Goal: Information Seeking & Learning: Compare options

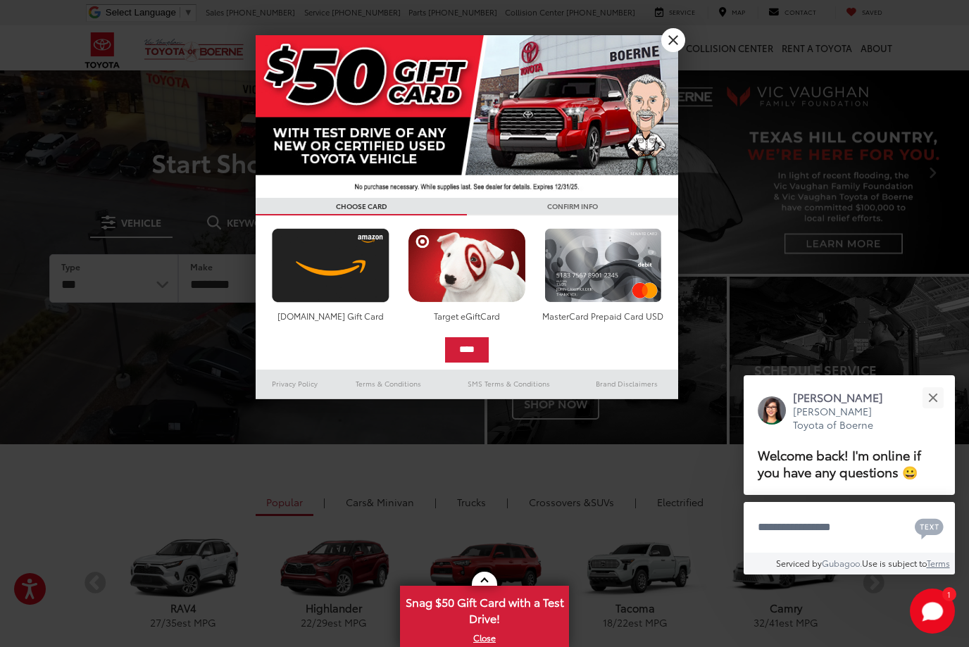
click at [673, 38] on link "X" at bounding box center [673, 40] width 24 height 24
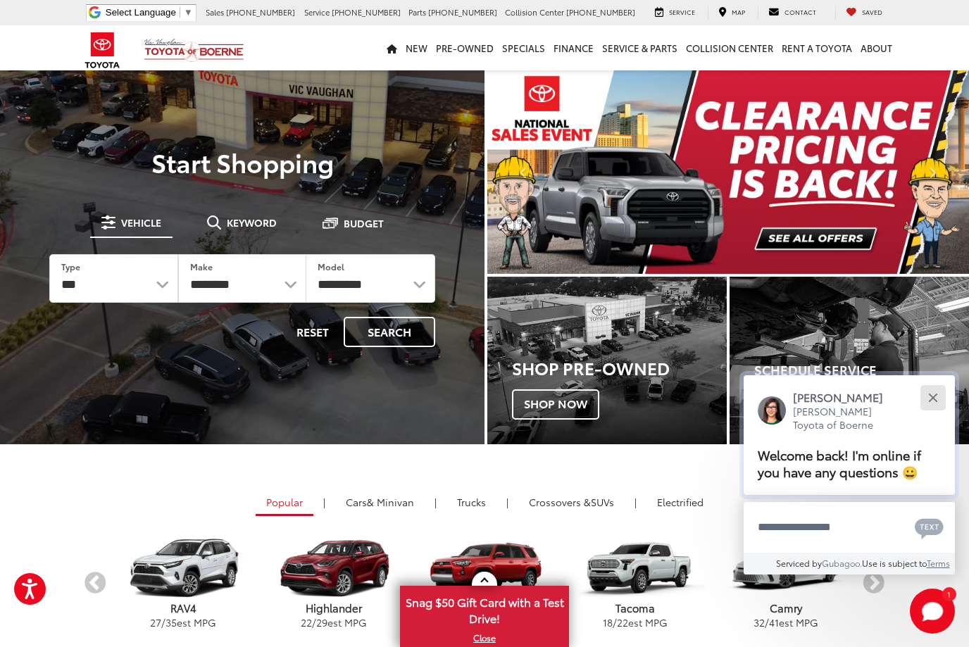
click at [939, 406] on button "Close" at bounding box center [933, 397] width 30 height 30
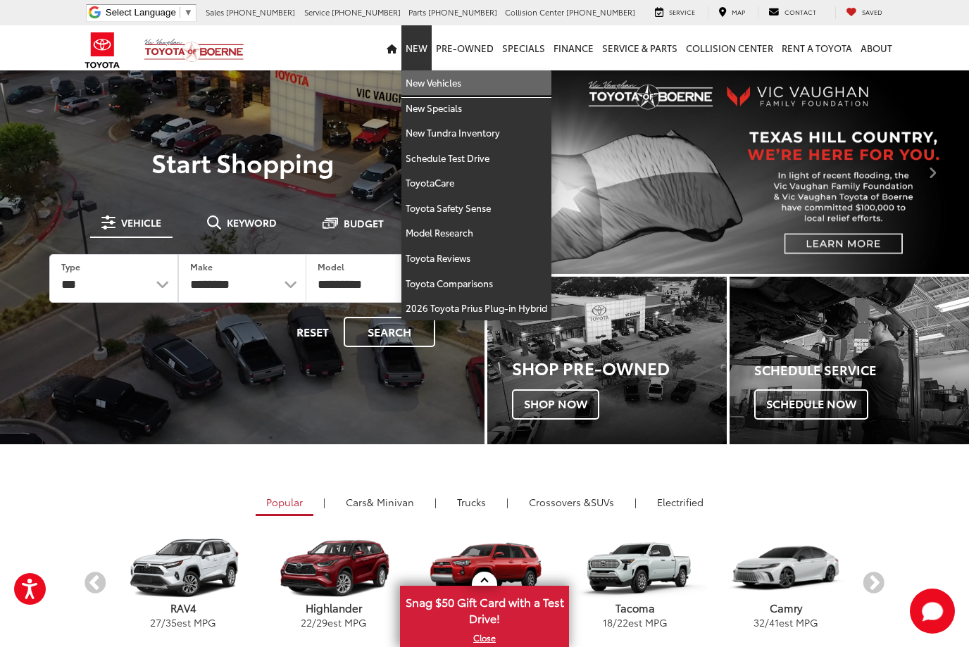
click at [426, 82] on link "New Vehicles" at bounding box center [476, 82] width 150 height 25
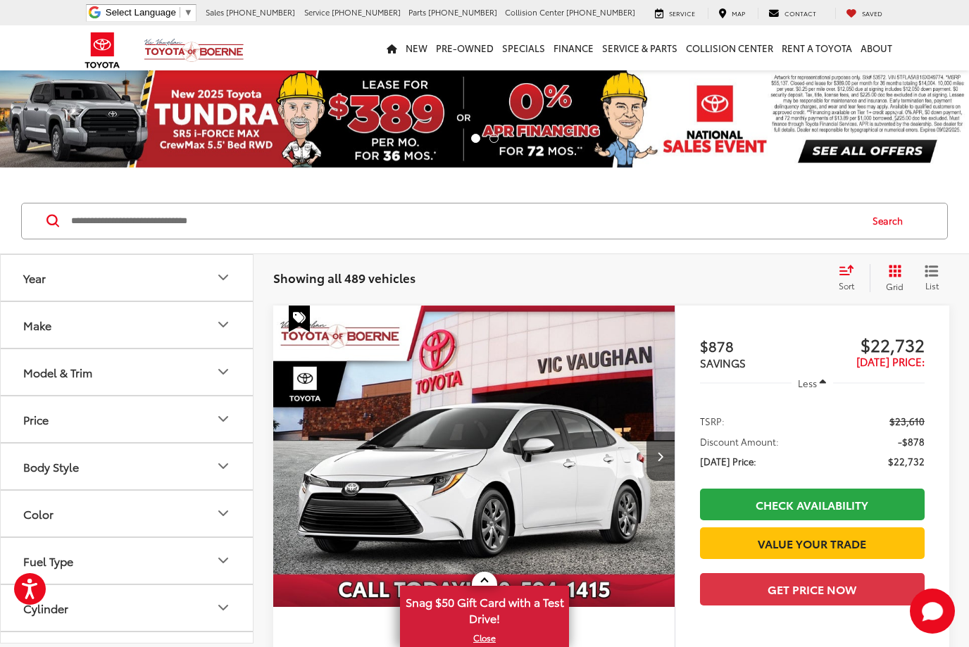
click at [223, 275] on icon "Year" at bounding box center [223, 277] width 17 height 17
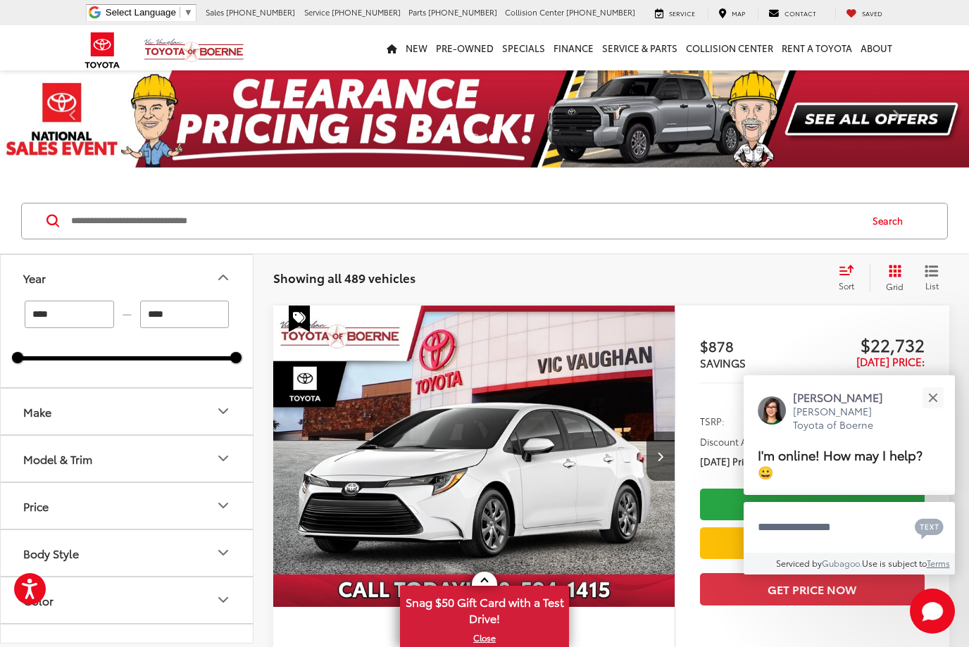
click at [223, 425] on button "Make" at bounding box center [128, 412] width 254 height 46
click at [216, 540] on div "Model & Trim" at bounding box center [223, 548] width 17 height 17
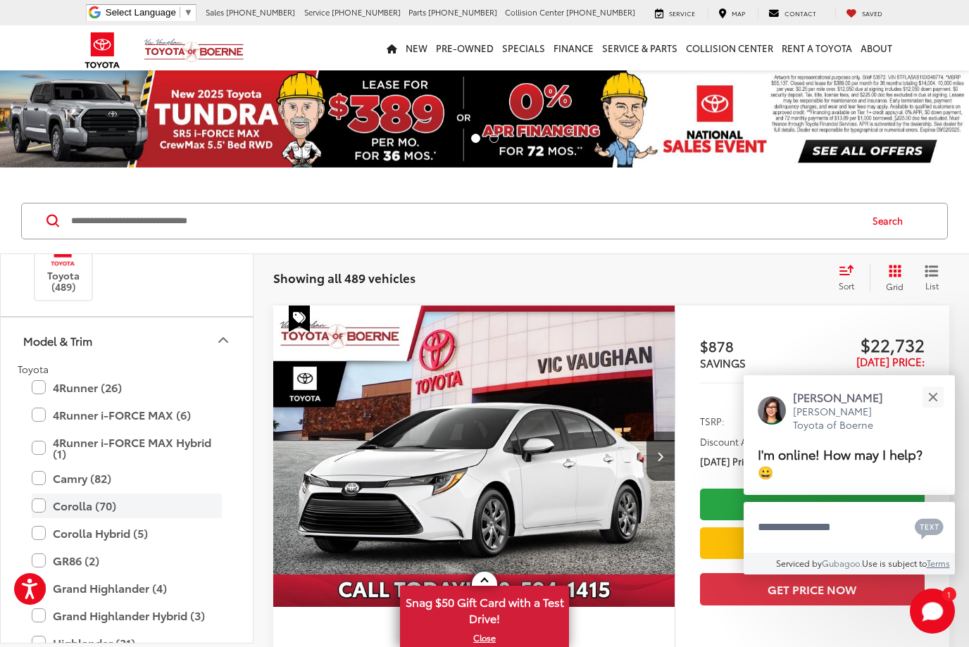
scroll to position [218, 0]
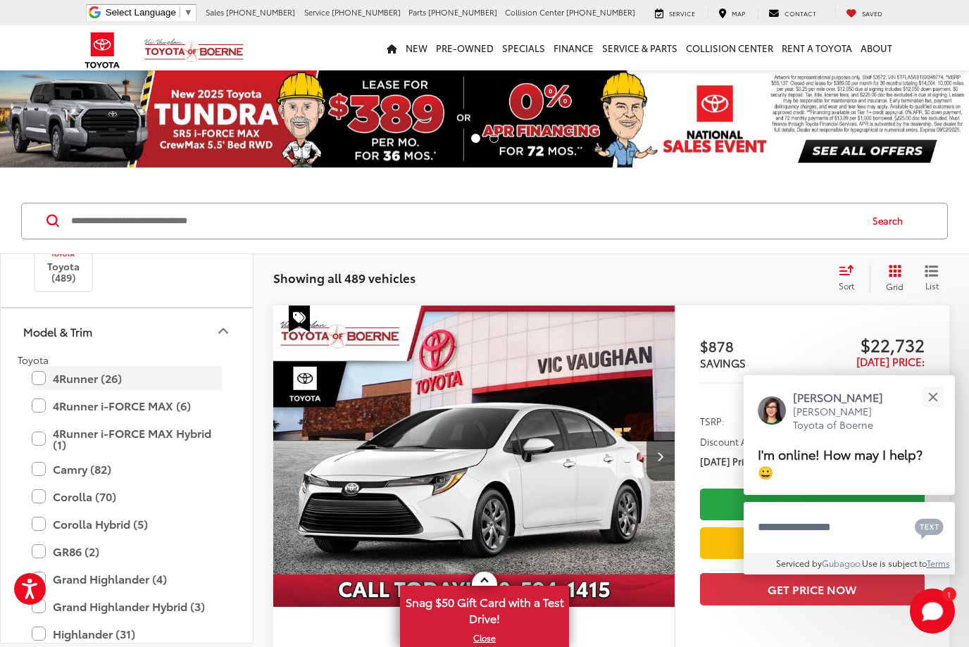
click at [35, 379] on label "4Runner (26)" at bounding box center [127, 378] width 190 height 25
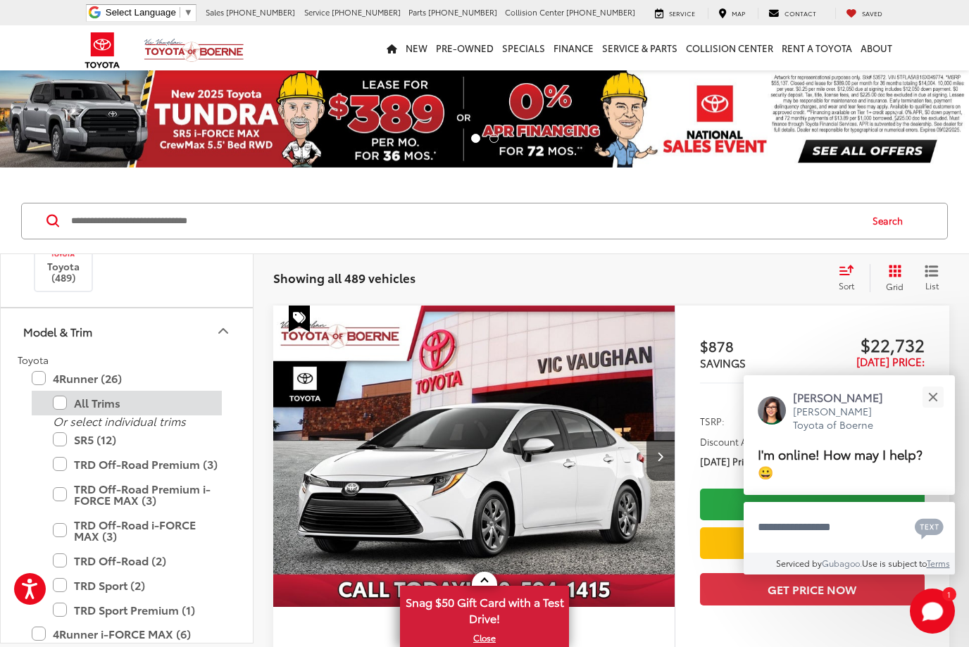
type input "****"
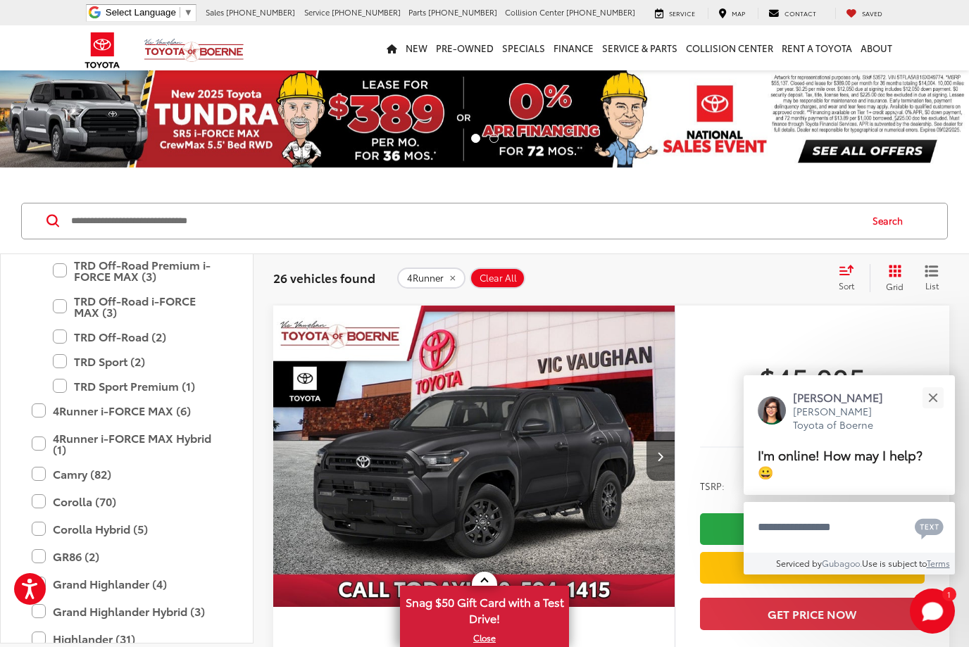
scroll to position [445, 0]
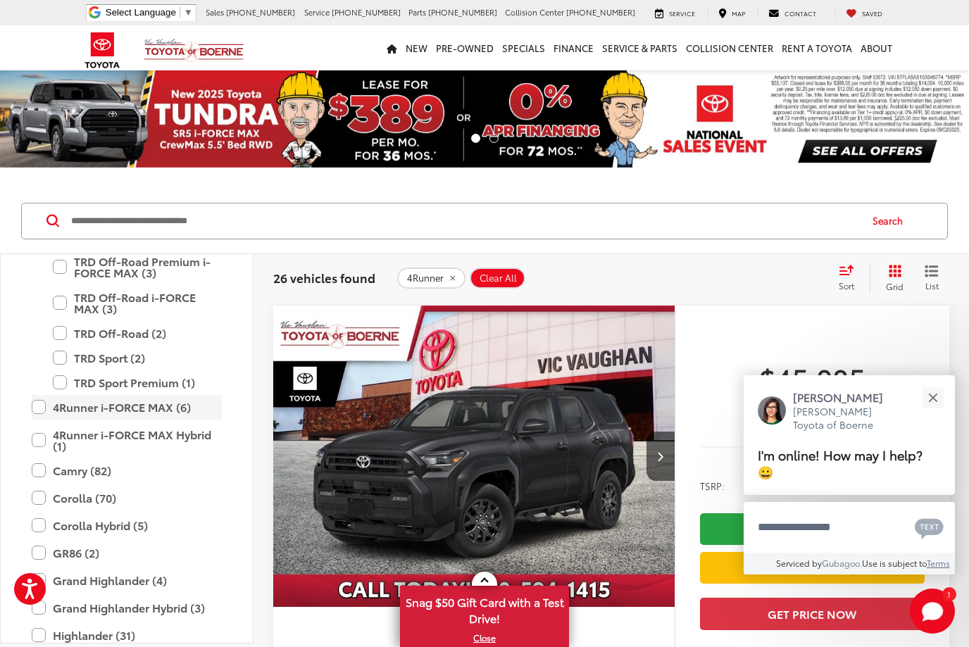
click at [35, 406] on label "4Runner i-FORCE MAX (6)" at bounding box center [127, 407] width 190 height 25
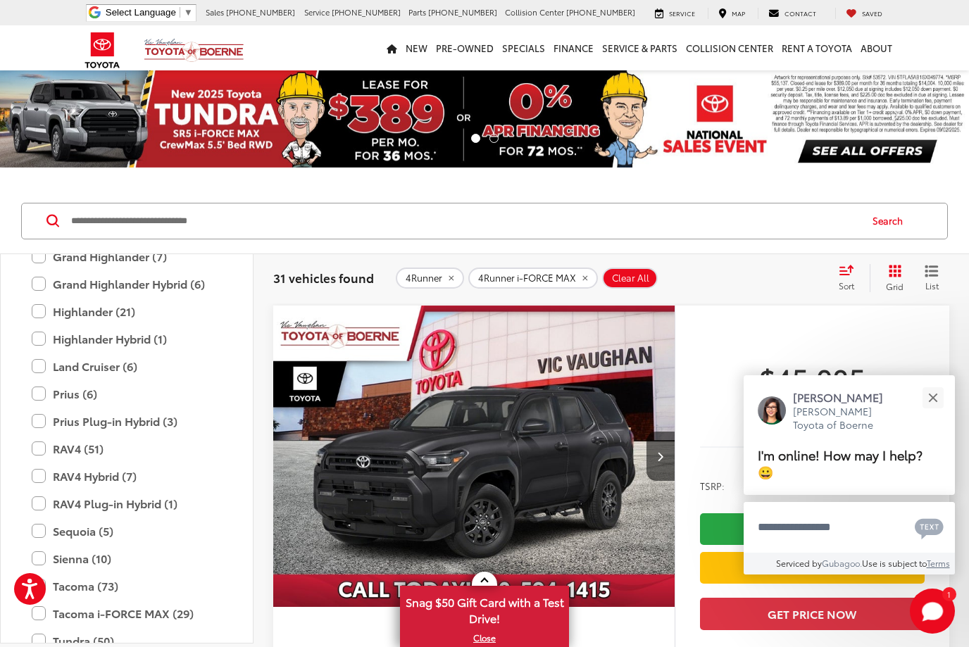
scroll to position [639, 0]
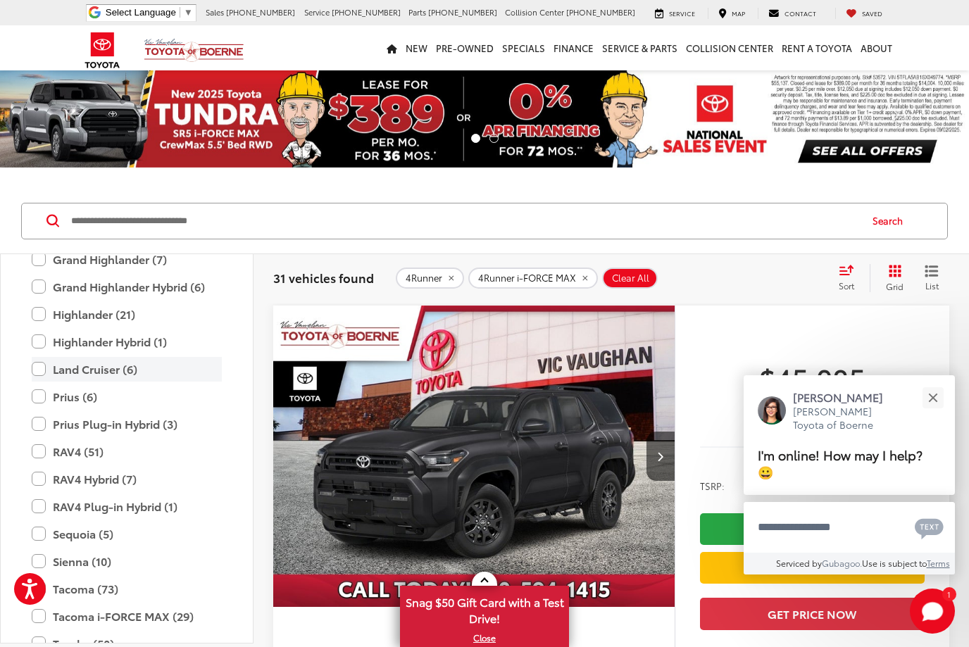
click at [38, 370] on label "Land Cruiser (6)" at bounding box center [127, 369] width 190 height 25
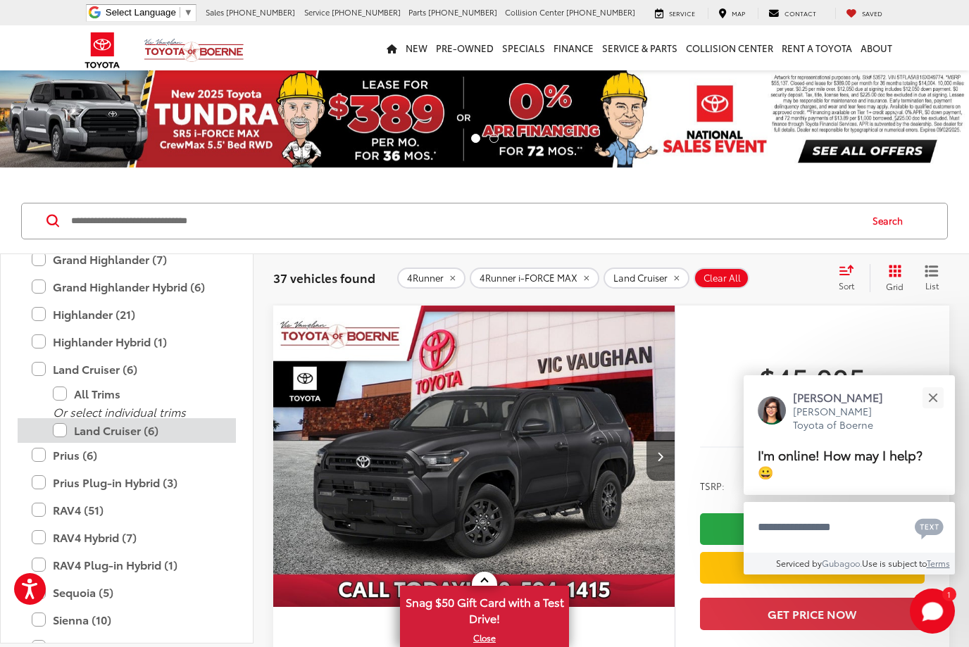
click at [61, 432] on label "Land Cruiser (6)" at bounding box center [137, 430] width 169 height 25
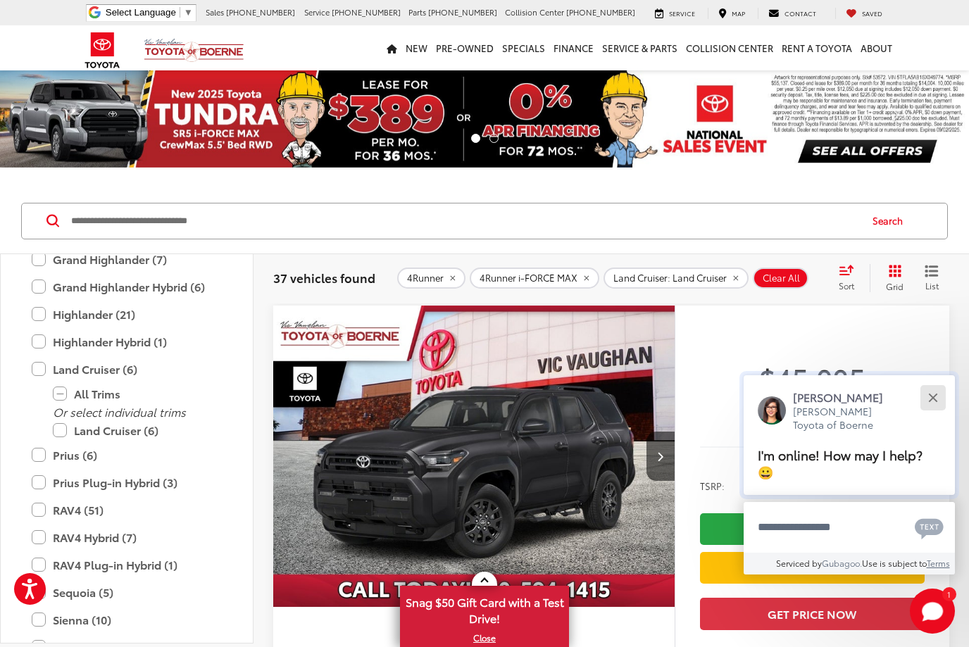
click at [935, 389] on button "Close" at bounding box center [933, 397] width 30 height 30
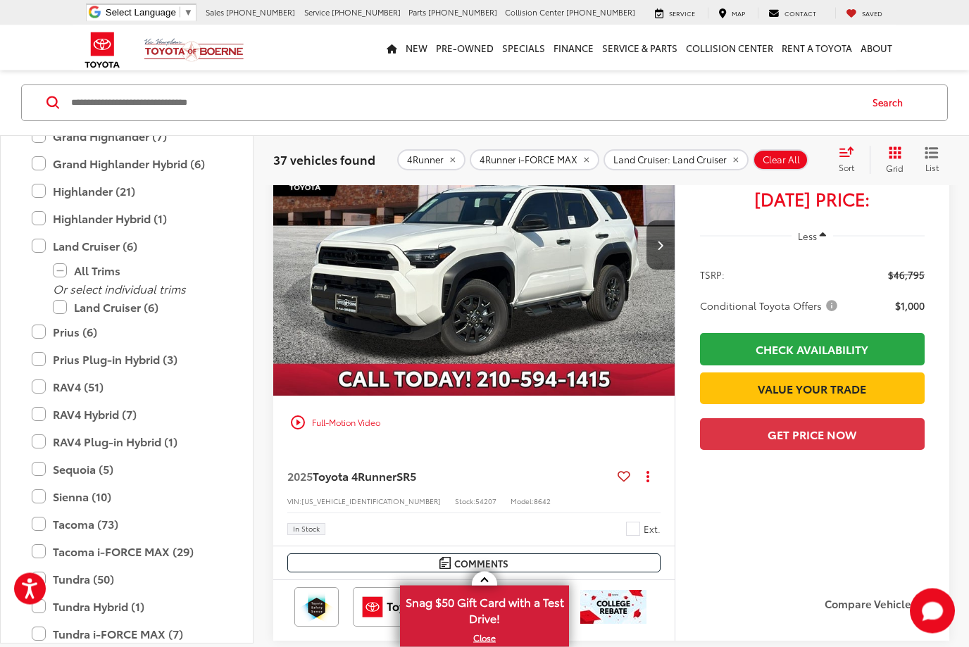
scroll to position [1332, 0]
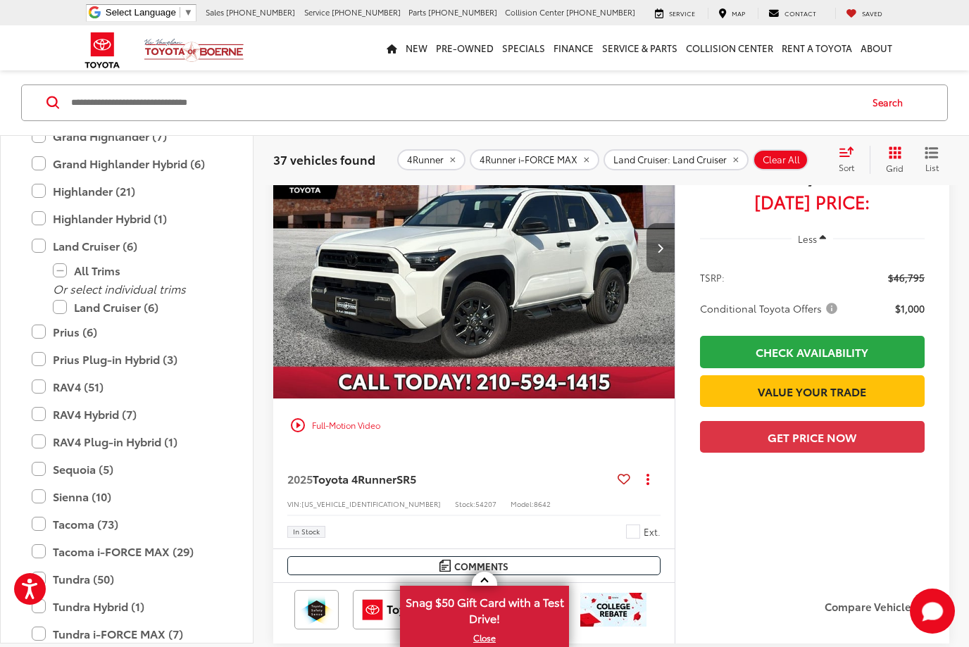
click at [658, 253] on icon "Next image" at bounding box center [660, 248] width 6 height 10
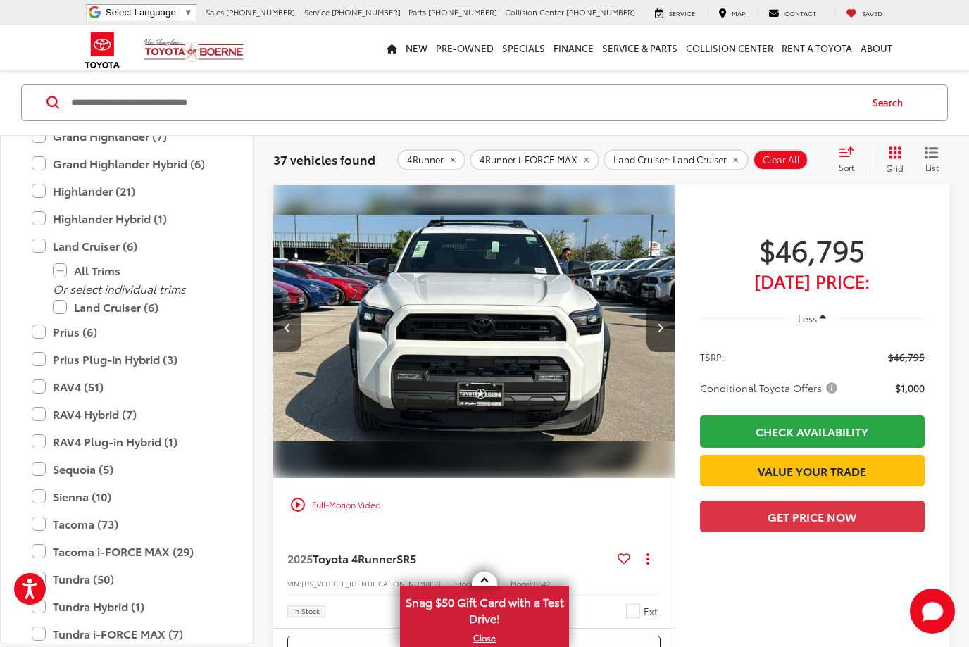
scroll to position [1250, 0]
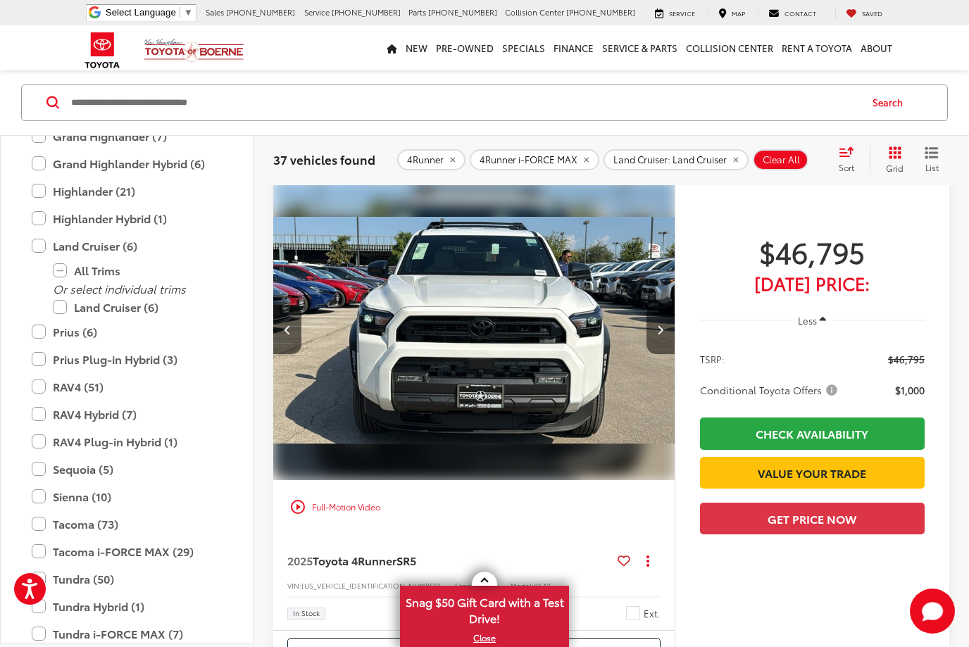
click at [661, 323] on button "Next image" at bounding box center [660, 329] width 28 height 49
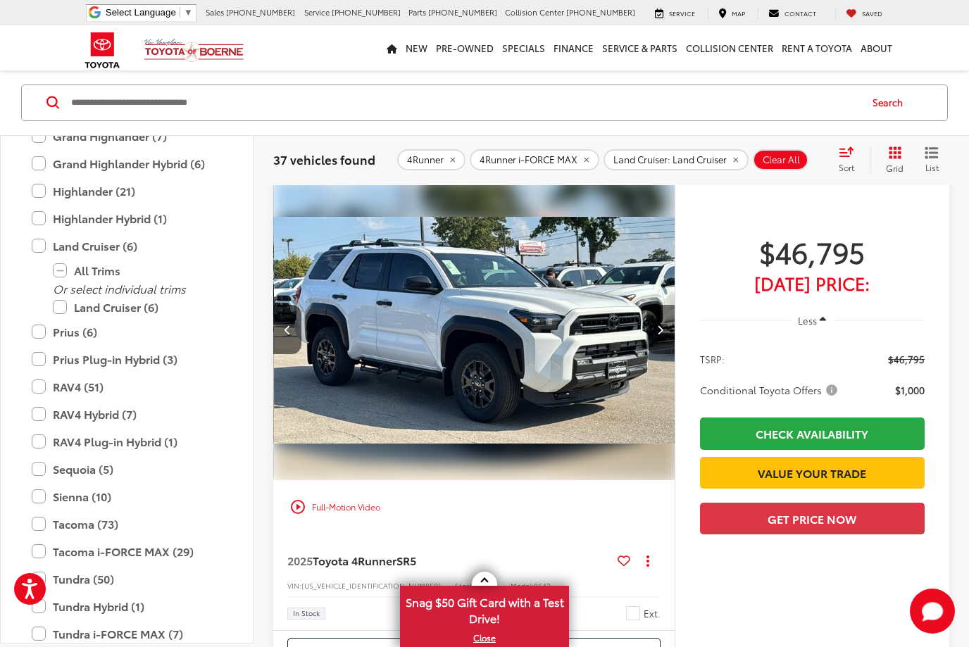
scroll to position [0, 807]
click at [661, 323] on button "Next image" at bounding box center [660, 329] width 28 height 49
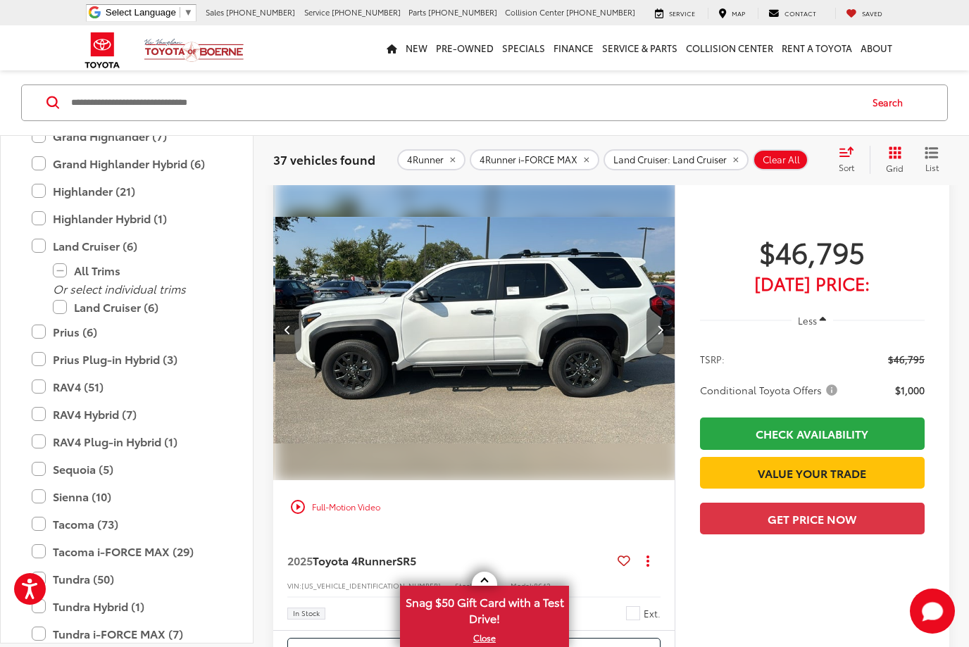
scroll to position [0, 1211]
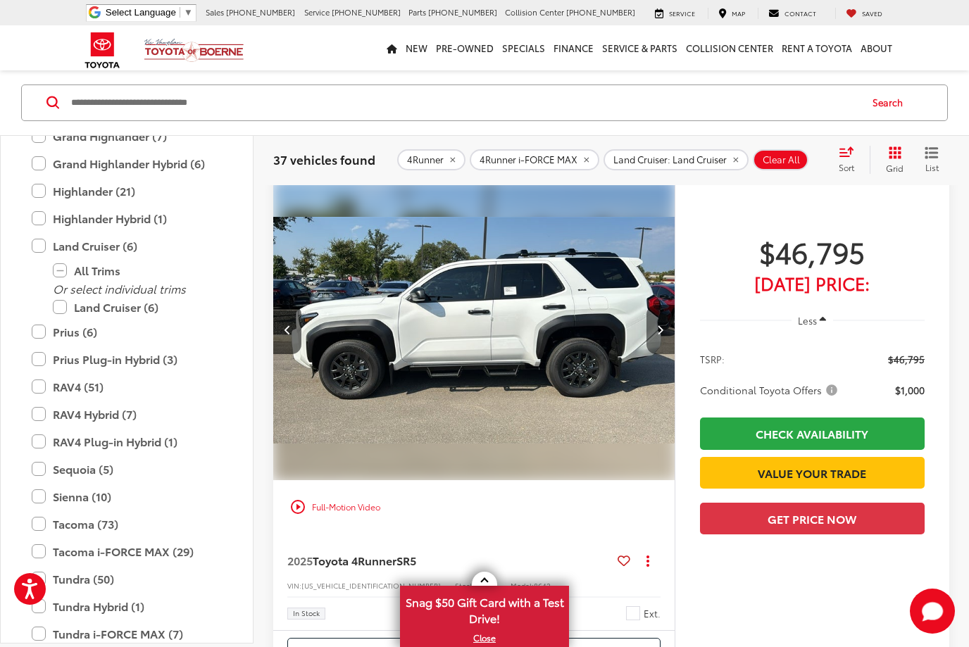
click at [661, 323] on button "Next image" at bounding box center [660, 329] width 28 height 49
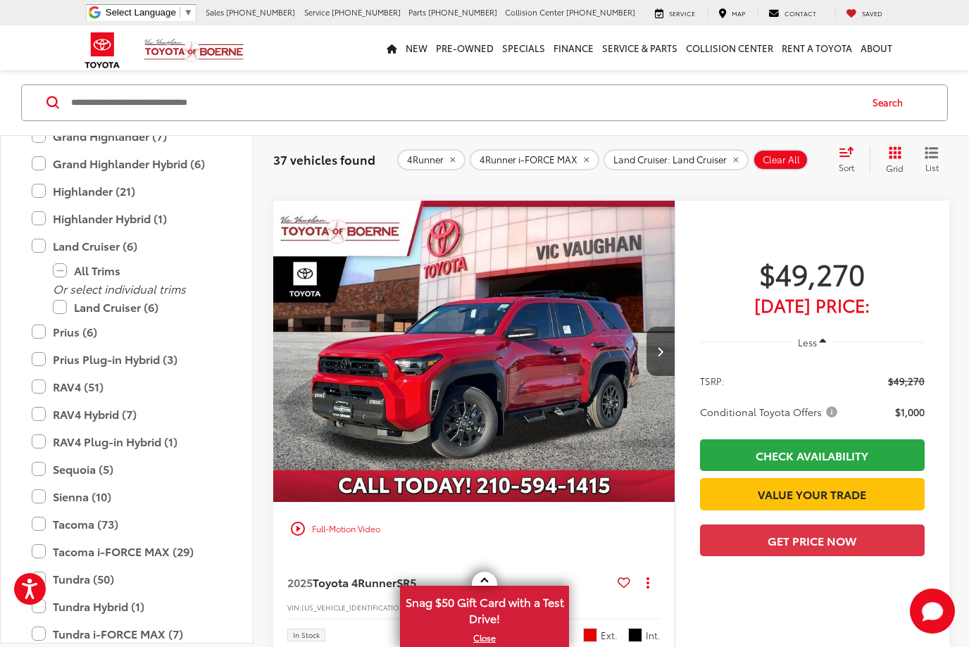
scroll to position [2351, 0]
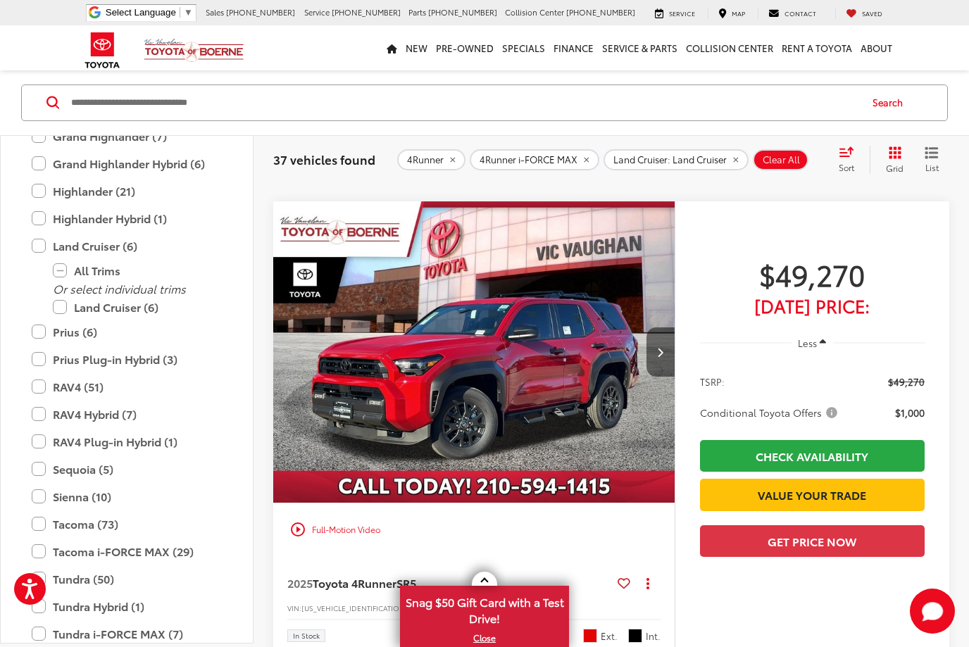
click at [672, 354] on button "Next image" at bounding box center [660, 351] width 28 height 49
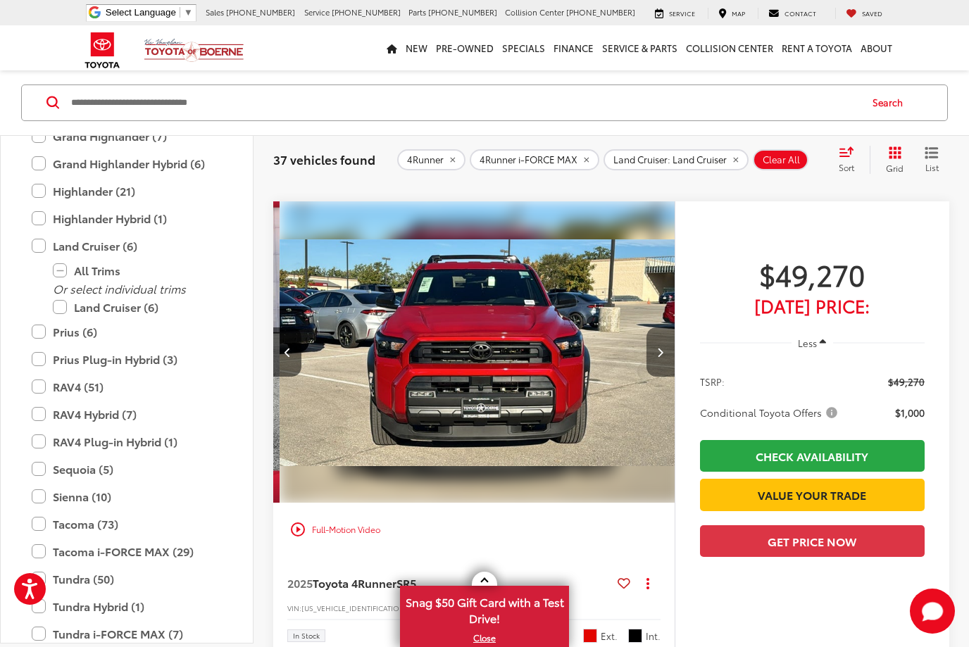
scroll to position [0, 404]
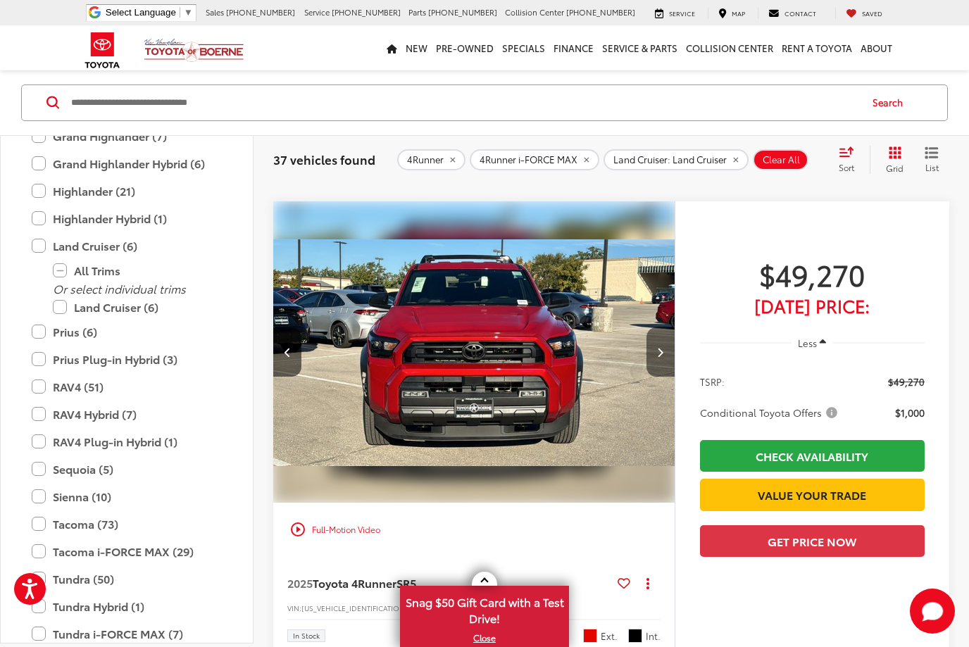
click at [672, 354] on button "Next image" at bounding box center [660, 351] width 28 height 49
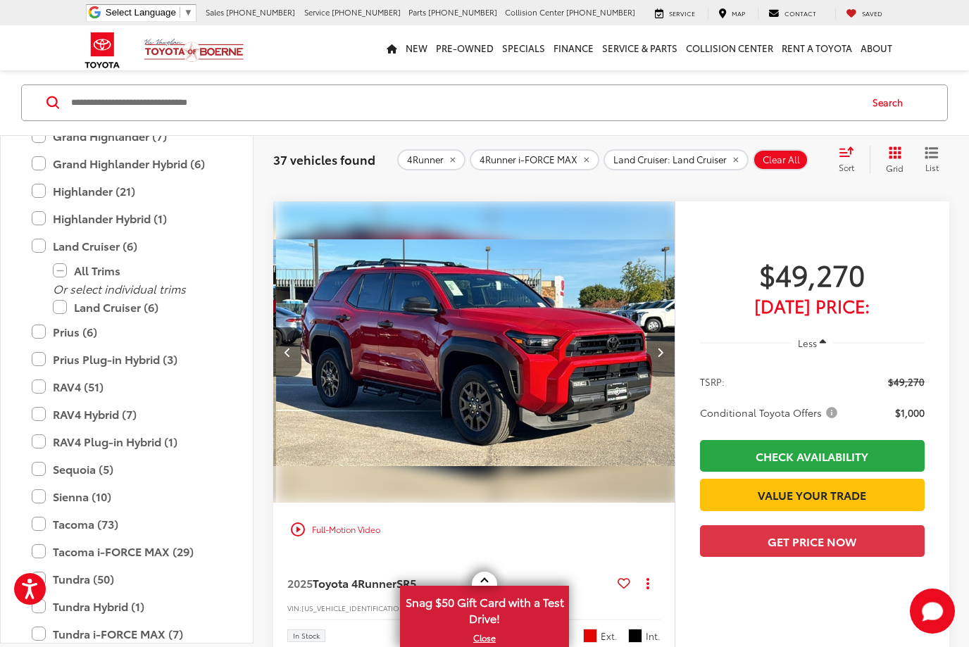
scroll to position [0, 807]
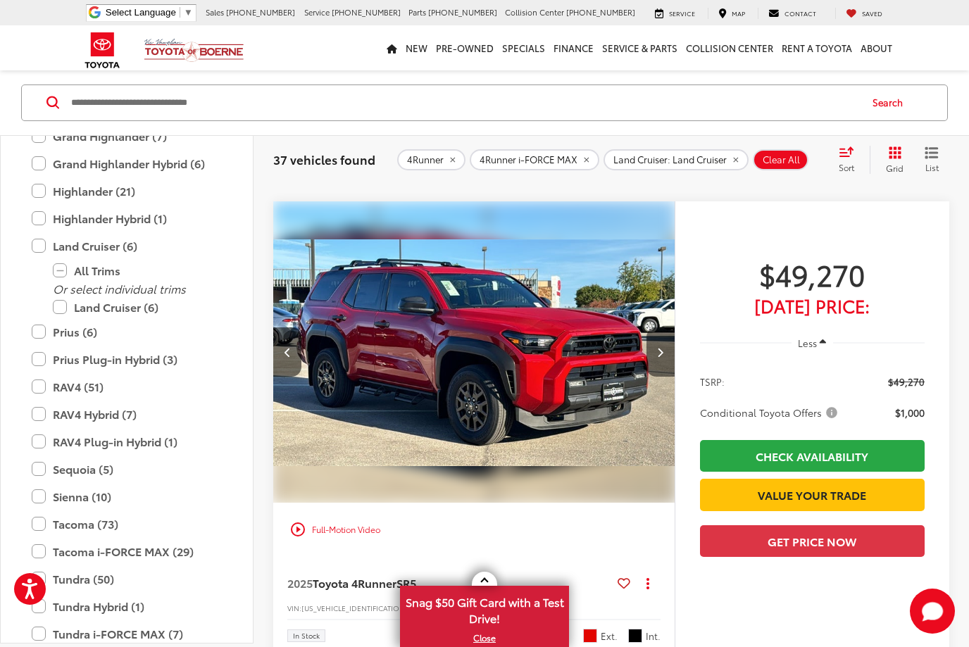
click at [672, 354] on button "Next image" at bounding box center [660, 351] width 28 height 49
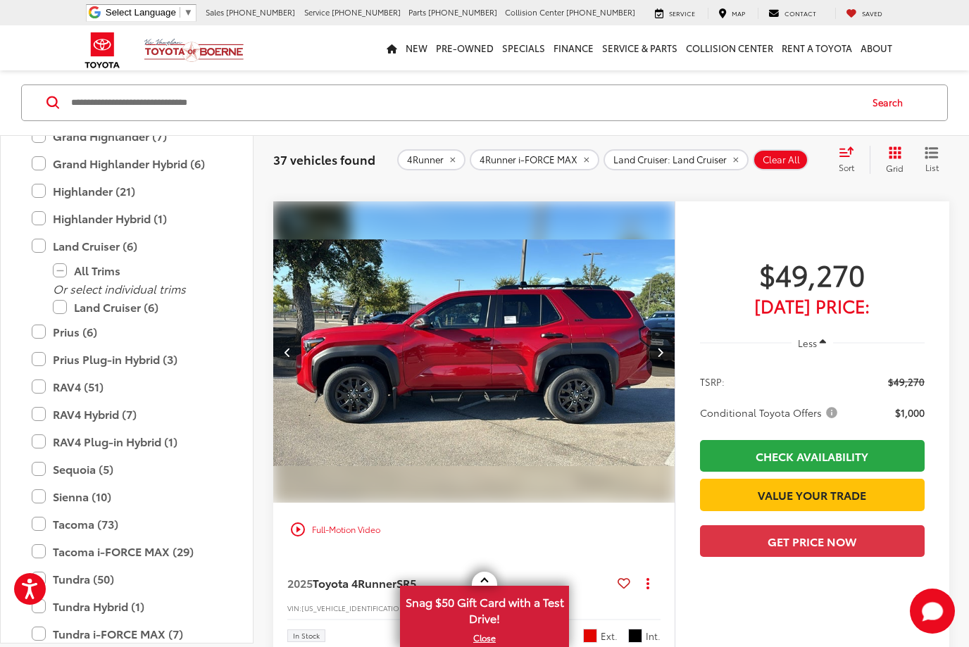
click at [661, 357] on icon "Next image" at bounding box center [660, 352] width 6 height 10
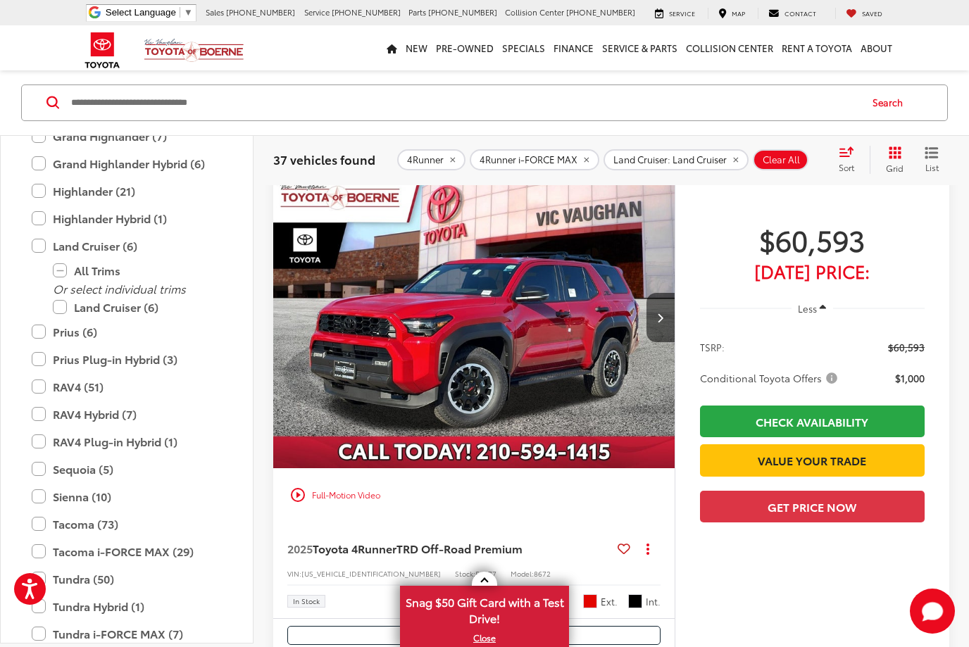
scroll to position [6365, 0]
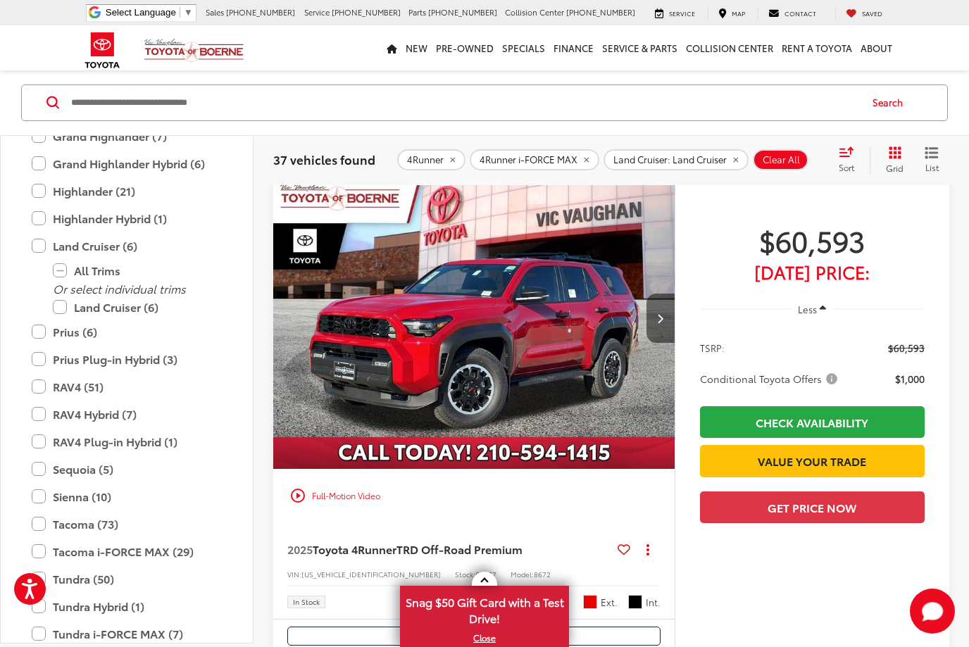
click at [655, 318] on button "Next image" at bounding box center [660, 318] width 28 height 49
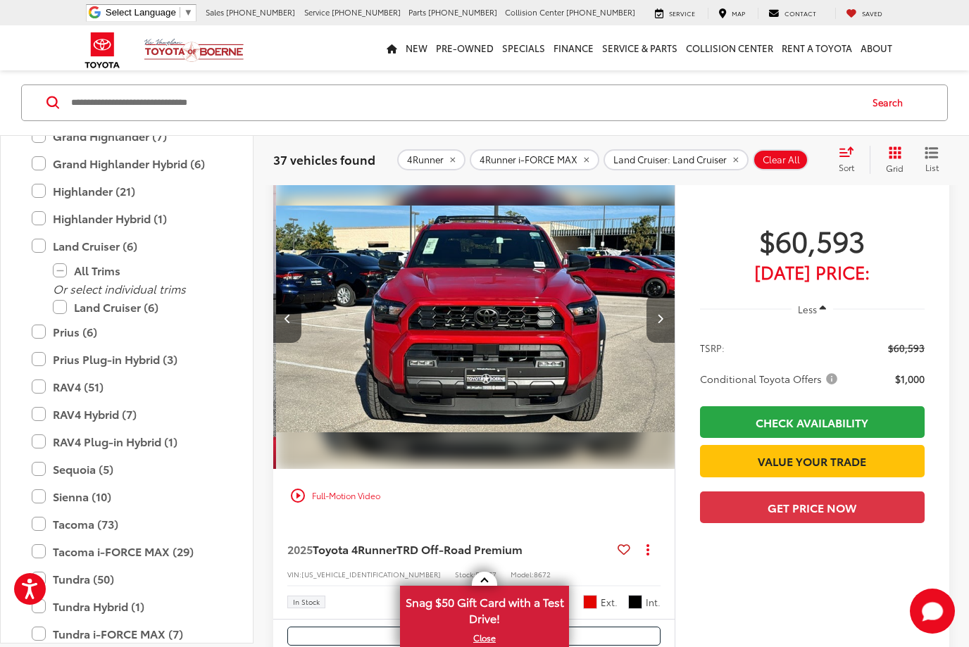
scroll to position [0, 404]
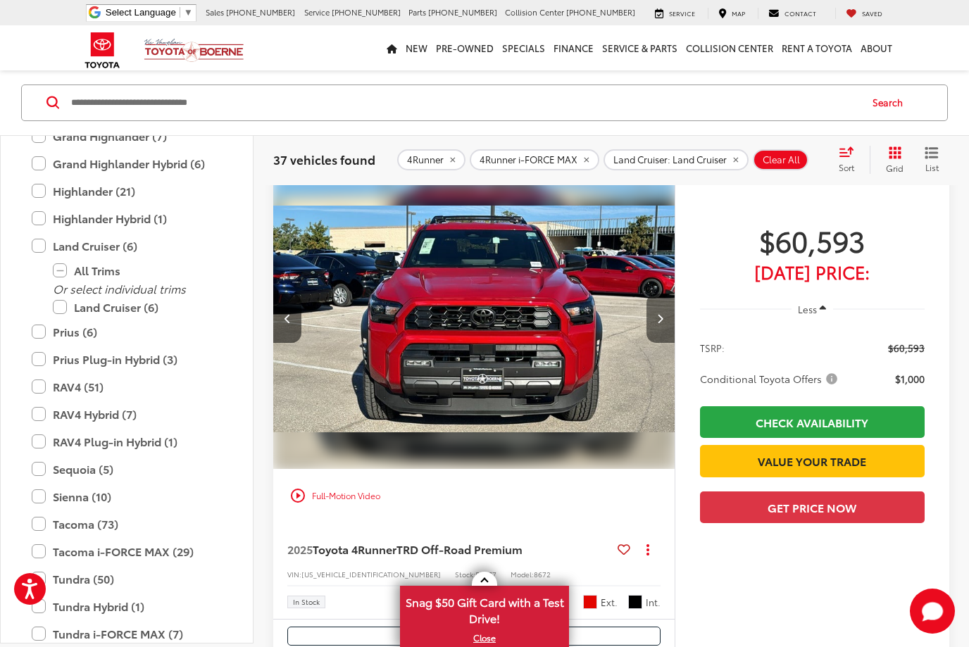
click at [655, 319] on button "Next image" at bounding box center [660, 318] width 28 height 49
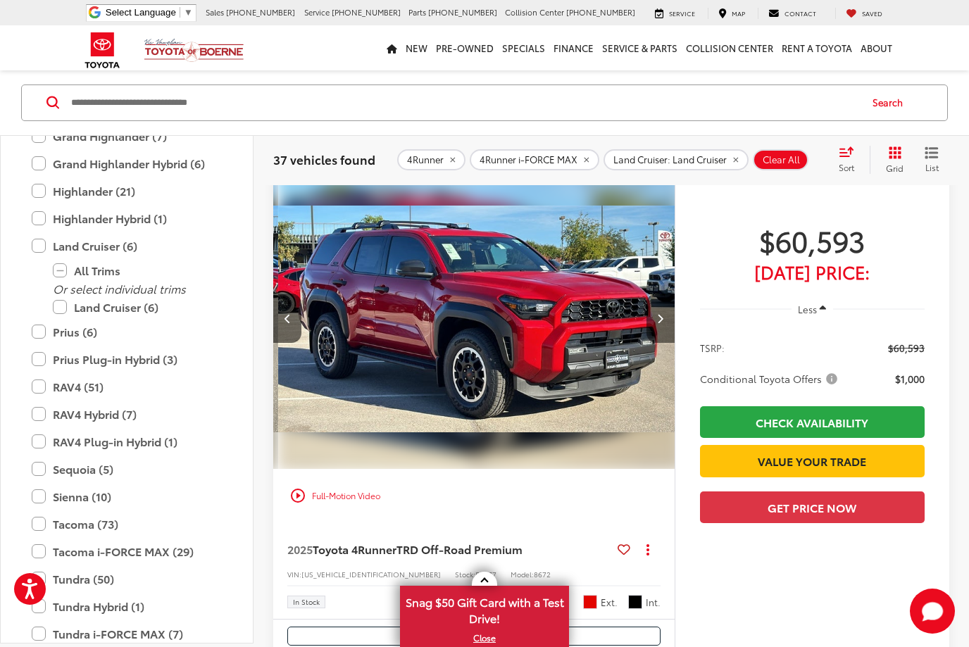
scroll to position [0, 807]
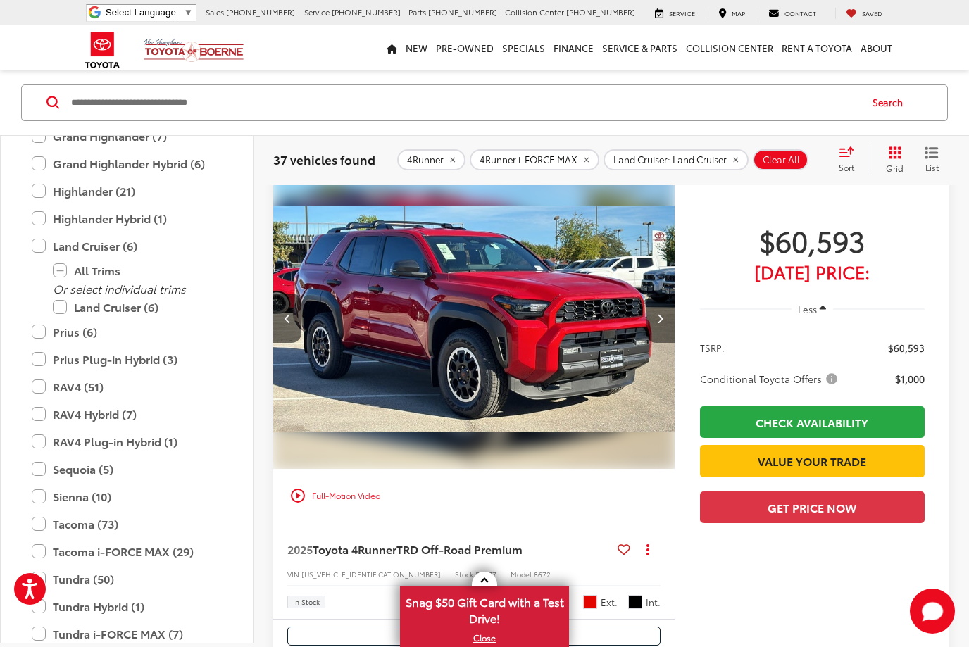
click at [656, 320] on button "Next image" at bounding box center [660, 318] width 28 height 49
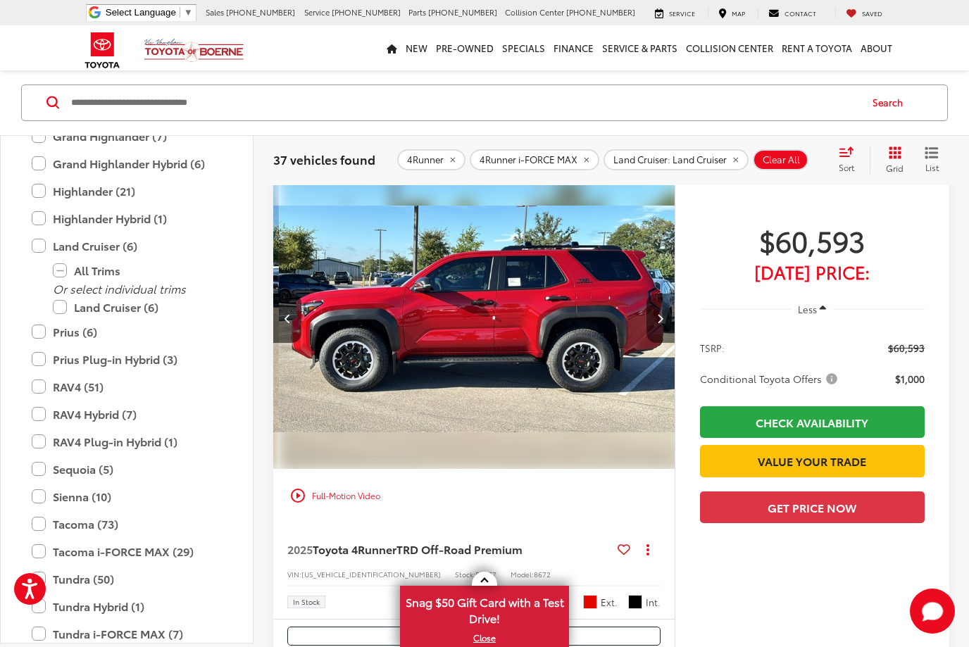
scroll to position [0, 1211]
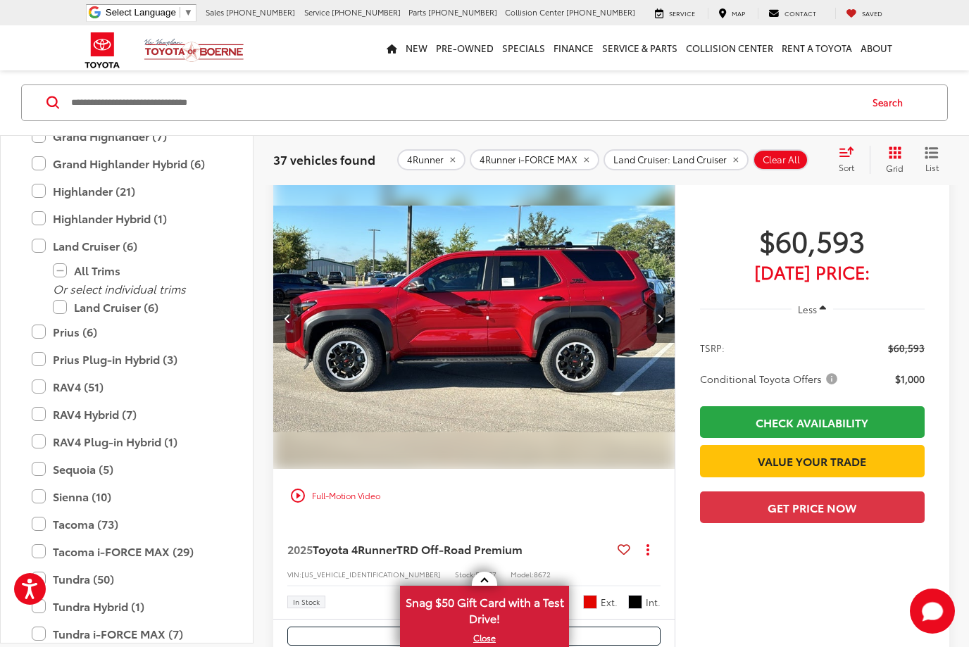
click at [656, 320] on button "Next image" at bounding box center [660, 318] width 28 height 49
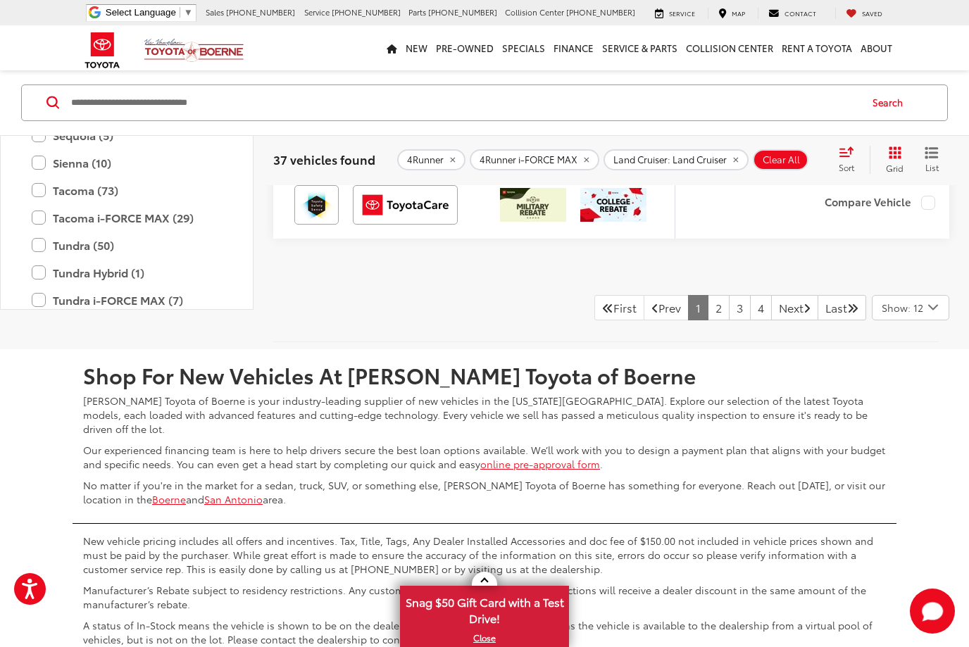
scroll to position [6838, 0]
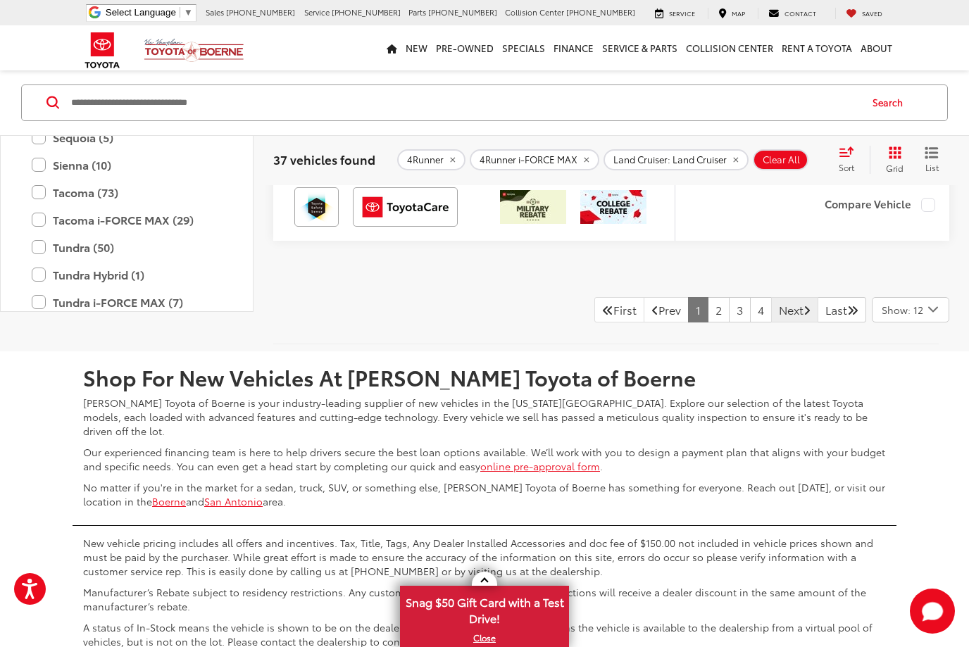
click at [778, 309] on link "Next" at bounding box center [794, 309] width 47 height 25
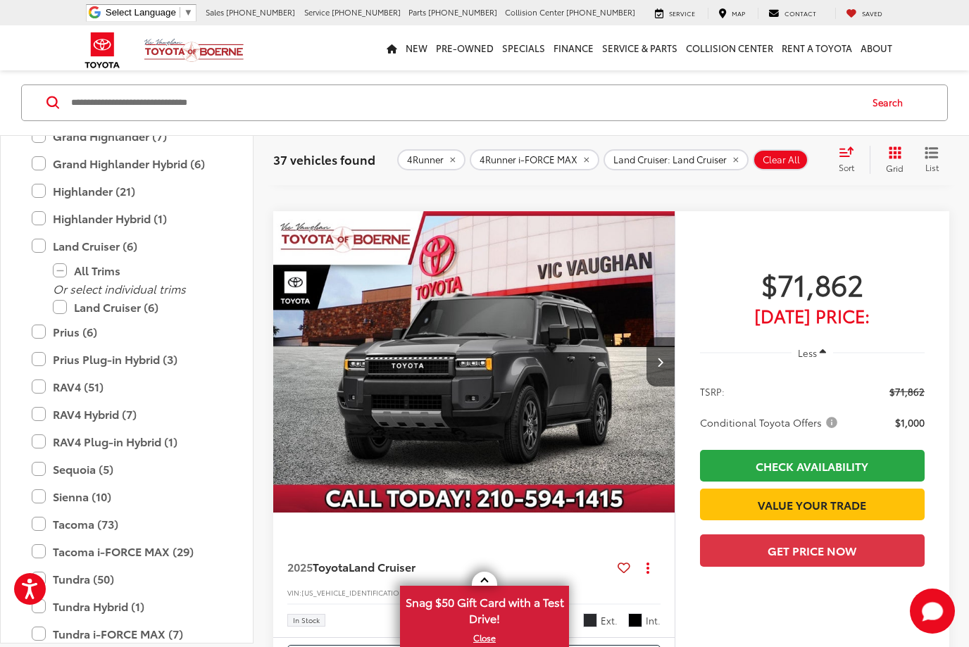
scroll to position [1824, 0]
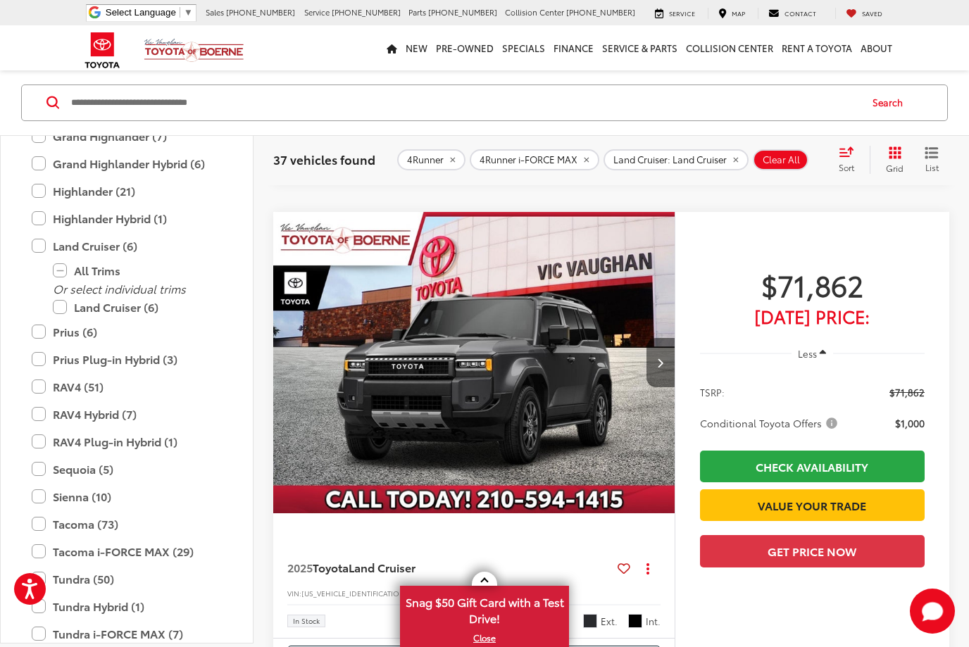
click at [658, 363] on icon "Next image" at bounding box center [660, 363] width 6 height 10
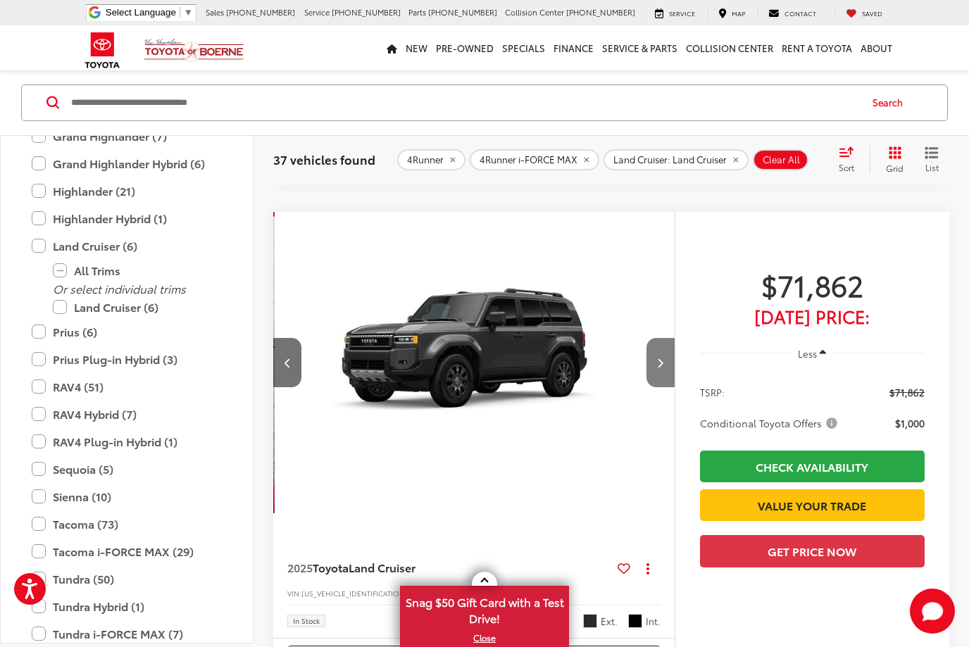
scroll to position [0, 404]
click at [657, 363] on icon "Next image" at bounding box center [660, 363] width 6 height 10
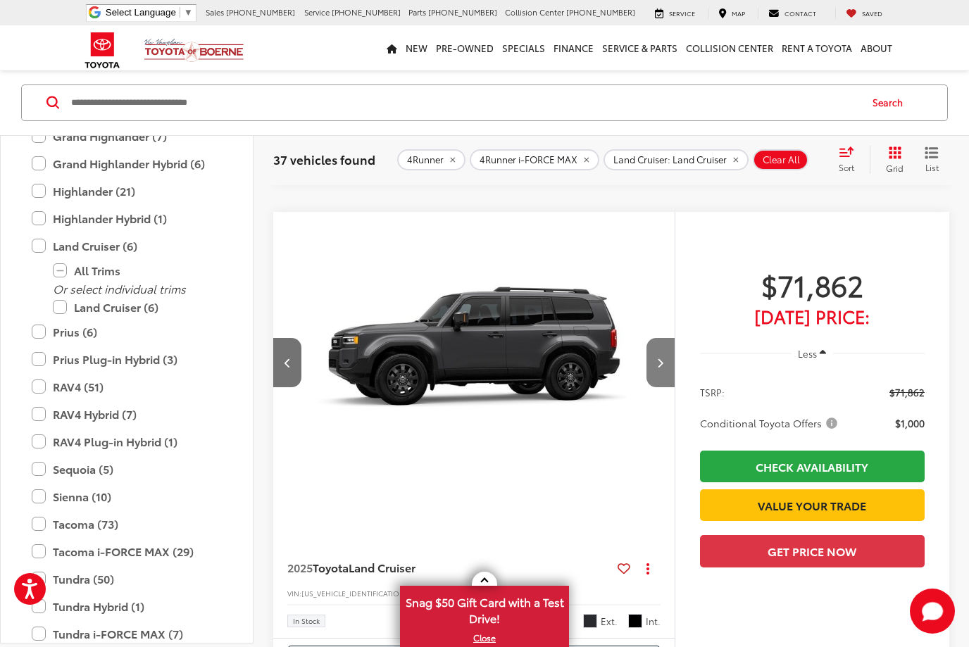
scroll to position [0, 807]
click at [657, 363] on icon "Next image" at bounding box center [660, 363] width 6 height 10
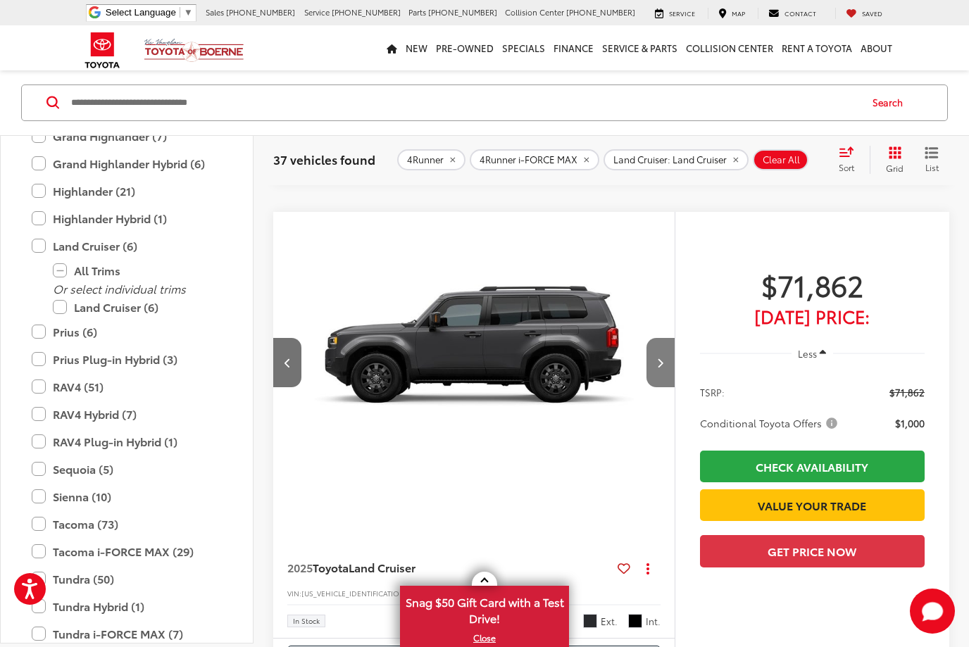
click at [657, 363] on icon "Next image" at bounding box center [660, 363] width 6 height 10
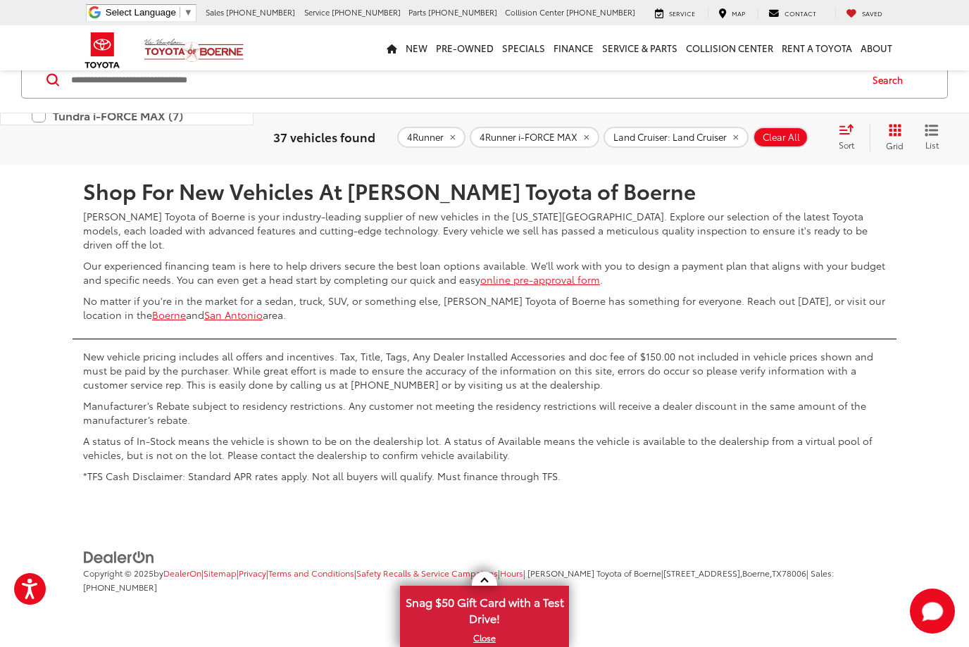
scroll to position [6904, 0]
click at [776, 135] on link "Next" at bounding box center [794, 122] width 47 height 25
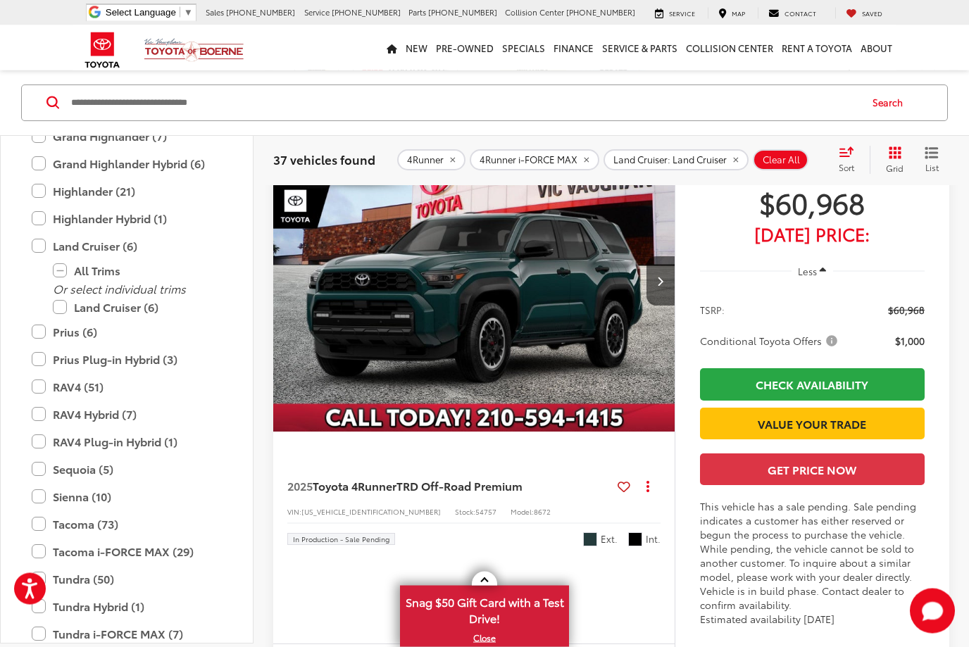
scroll to position [2939, 0]
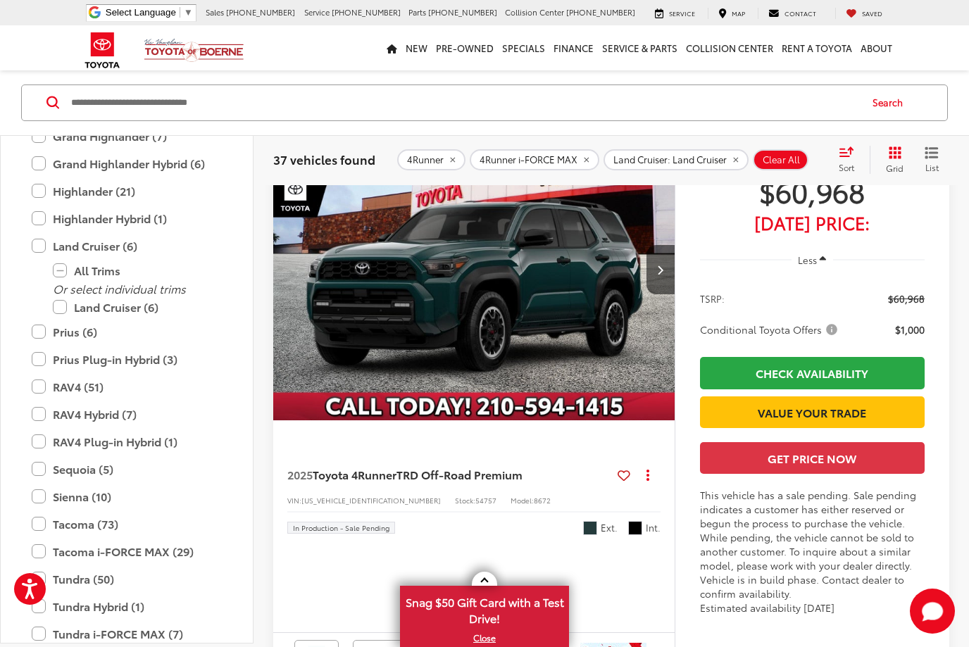
click at [487, 392] on img "2025 Toyota 4Runner TRD Off-Road Premium 0" at bounding box center [475, 269] width 404 height 303
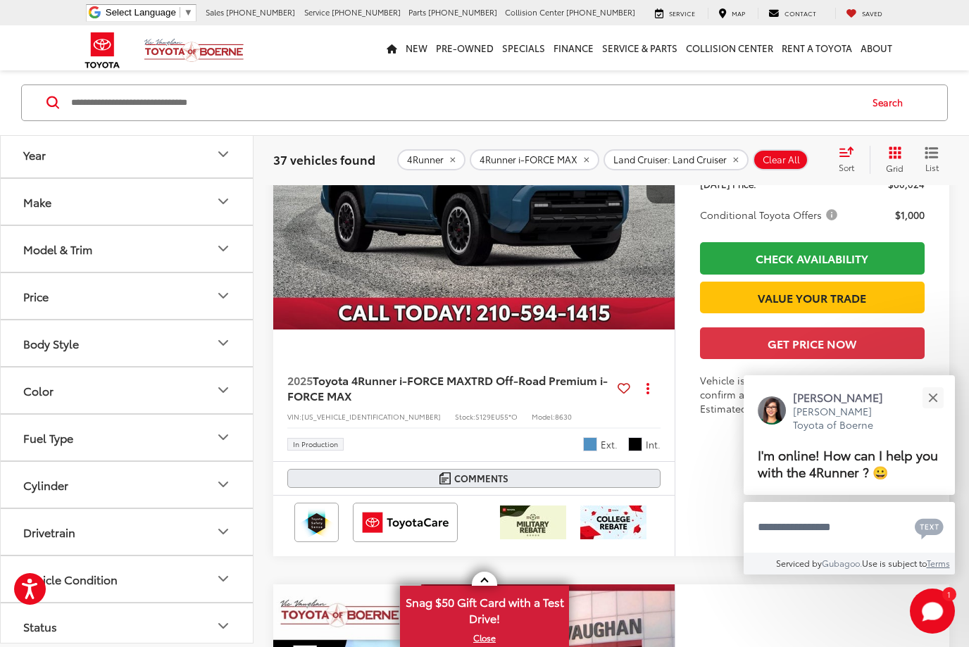
scroll to position [1376, 0]
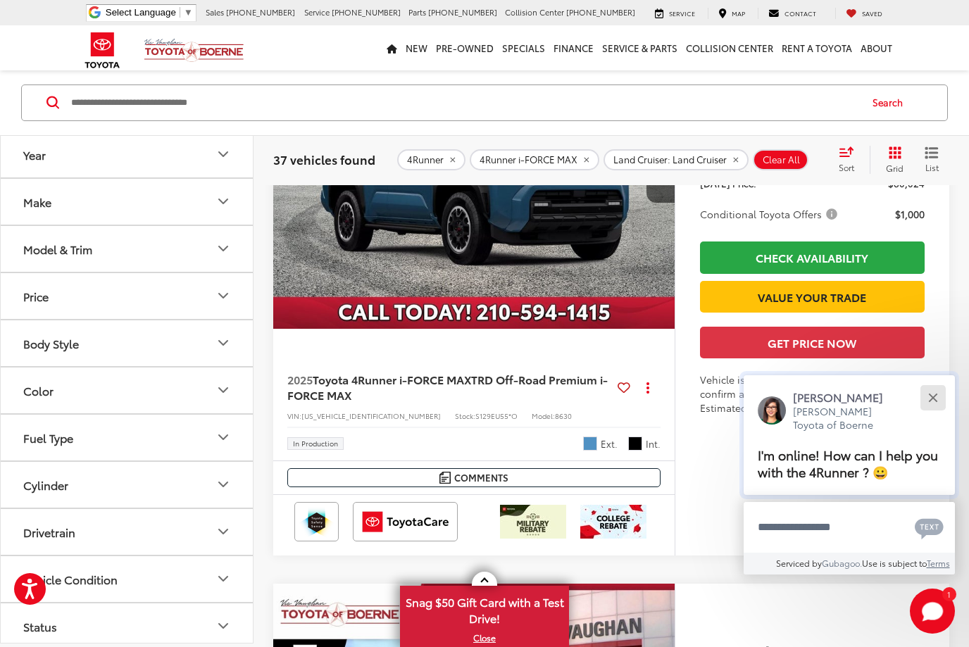
click at [932, 413] on button "Close" at bounding box center [933, 397] width 30 height 30
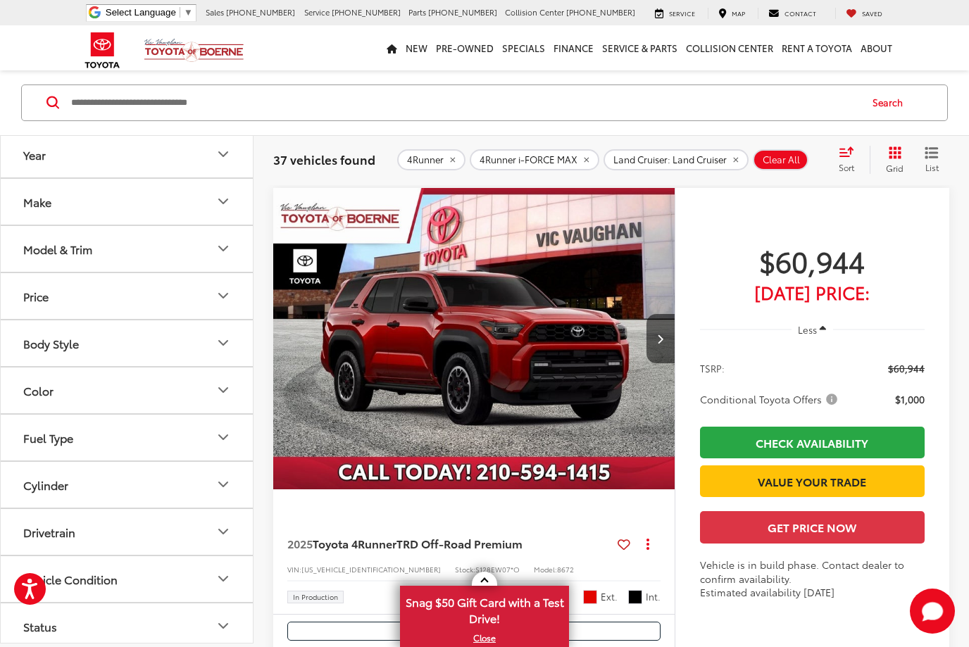
scroll to position [2330, 0]
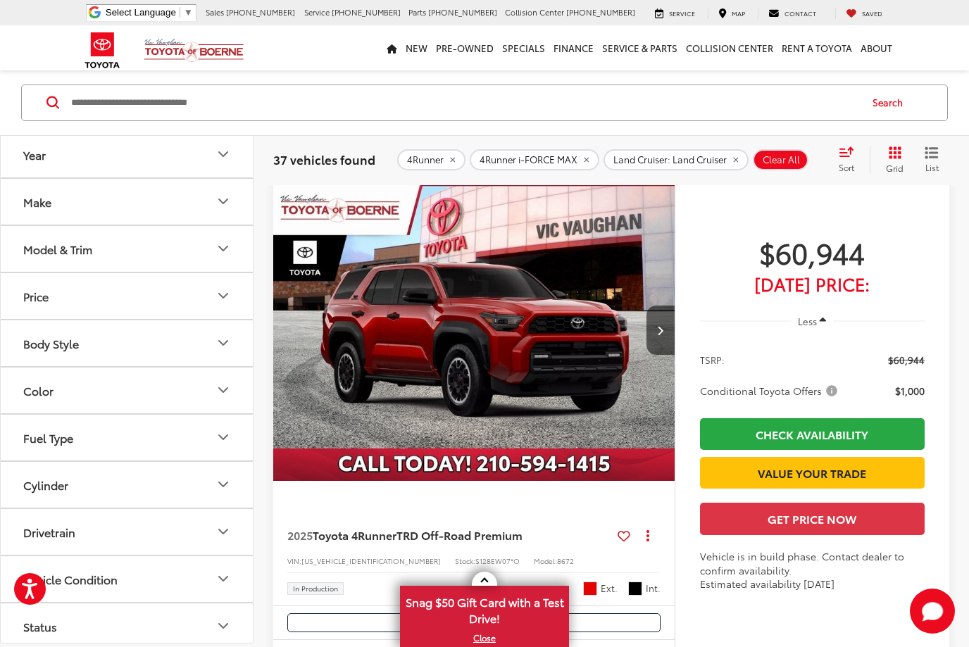
click at [397, 468] on img "2025 Toyota 4Runner TRD Off-Road Premium 0" at bounding box center [475, 331] width 404 height 303
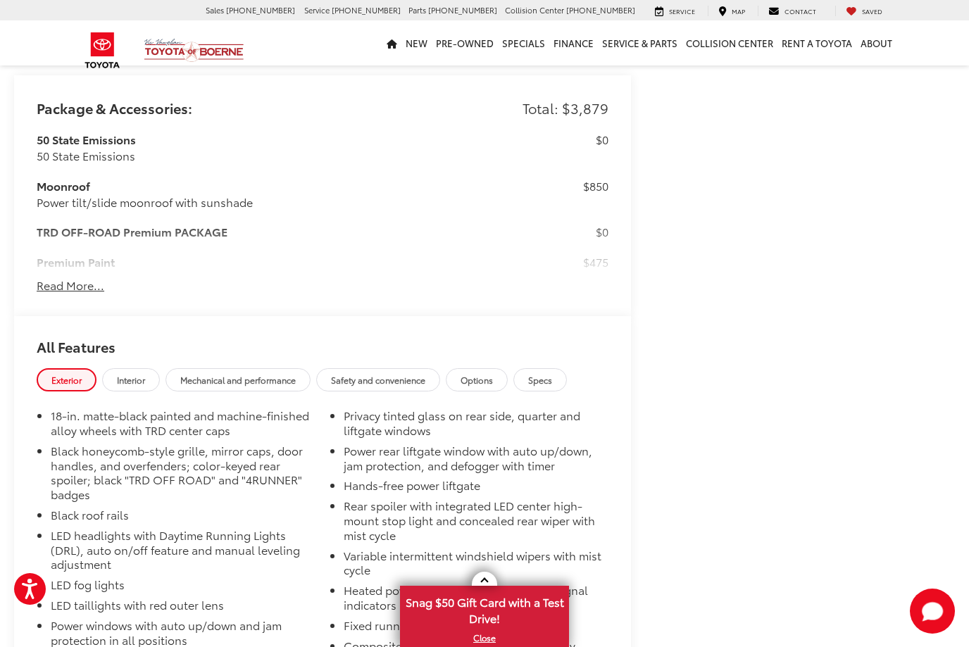
scroll to position [1030, 0]
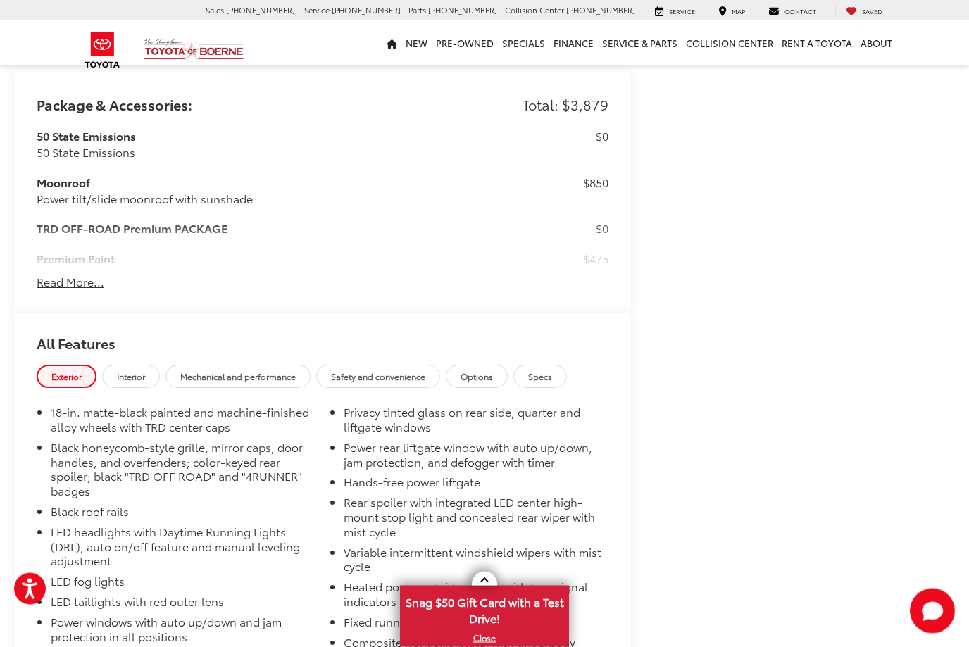
click at [132, 371] on span "Interior" at bounding box center [131, 377] width 28 height 12
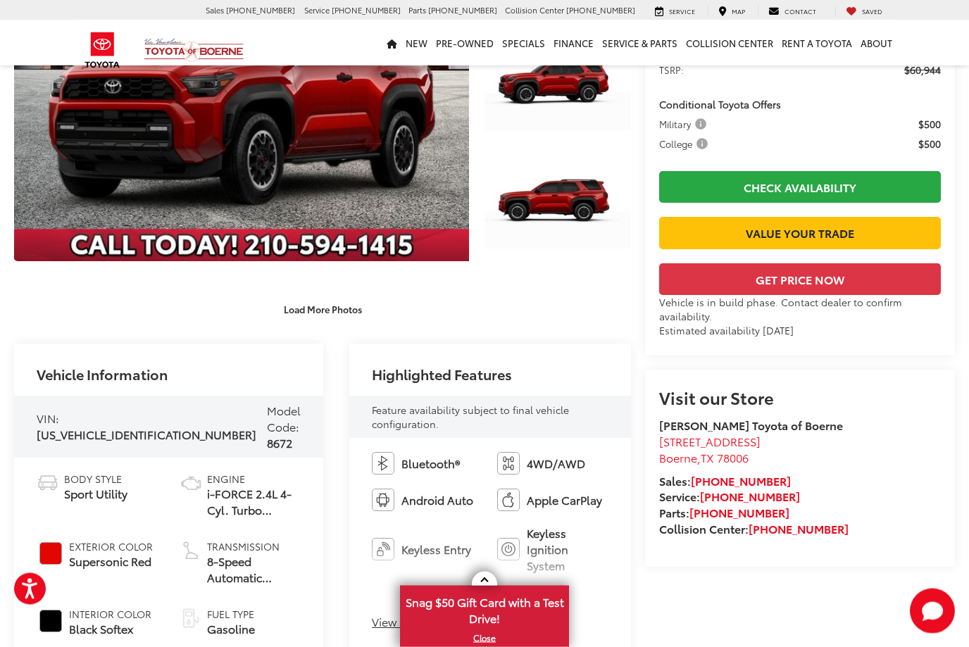
scroll to position [0, 0]
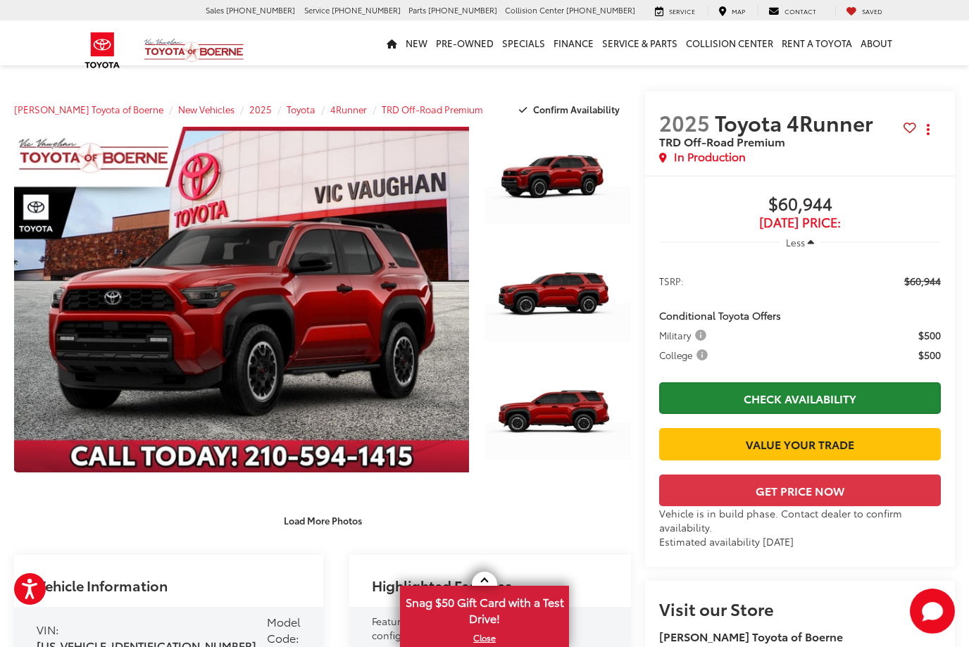
click at [808, 398] on link "Check Availability" at bounding box center [800, 398] width 282 height 32
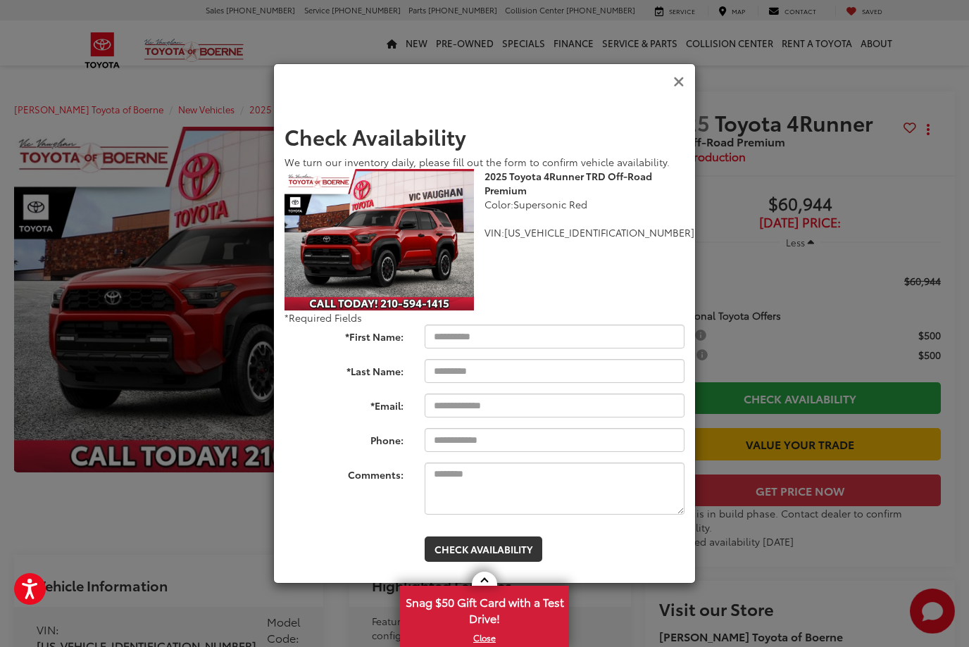
click at [676, 89] on icon "Close" at bounding box center [678, 82] width 11 height 15
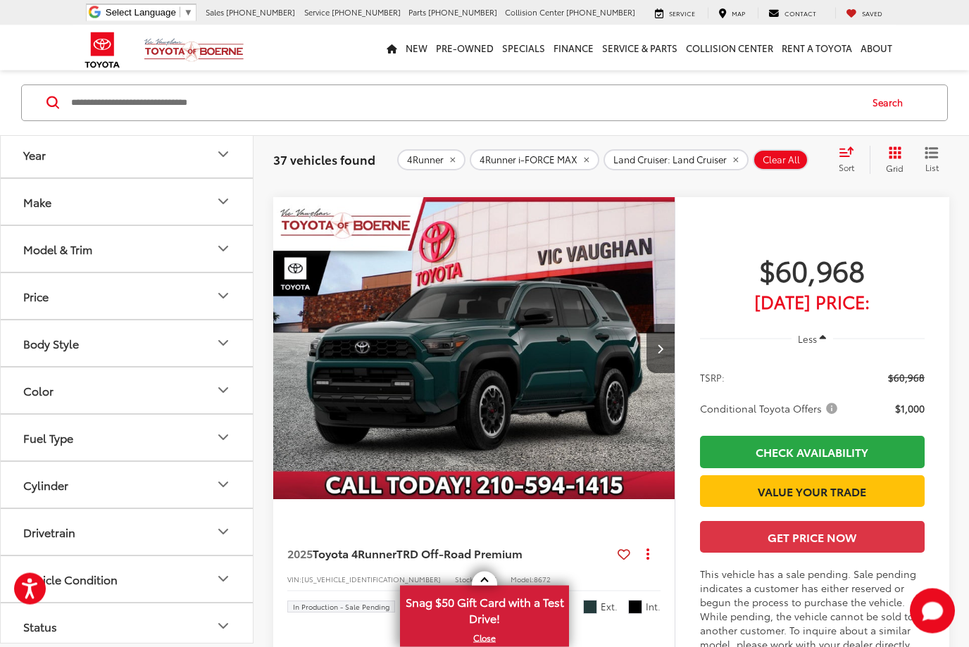
scroll to position [2878, 0]
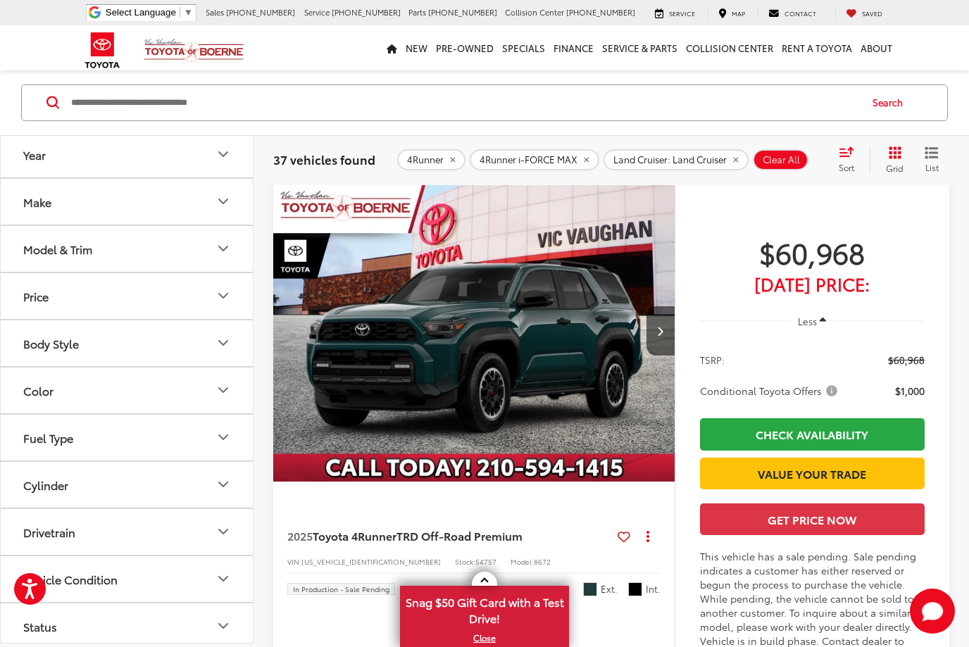
click at [417, 465] on img "2025 Toyota 4Runner TRD Off-Road Premium 0" at bounding box center [475, 331] width 404 height 303
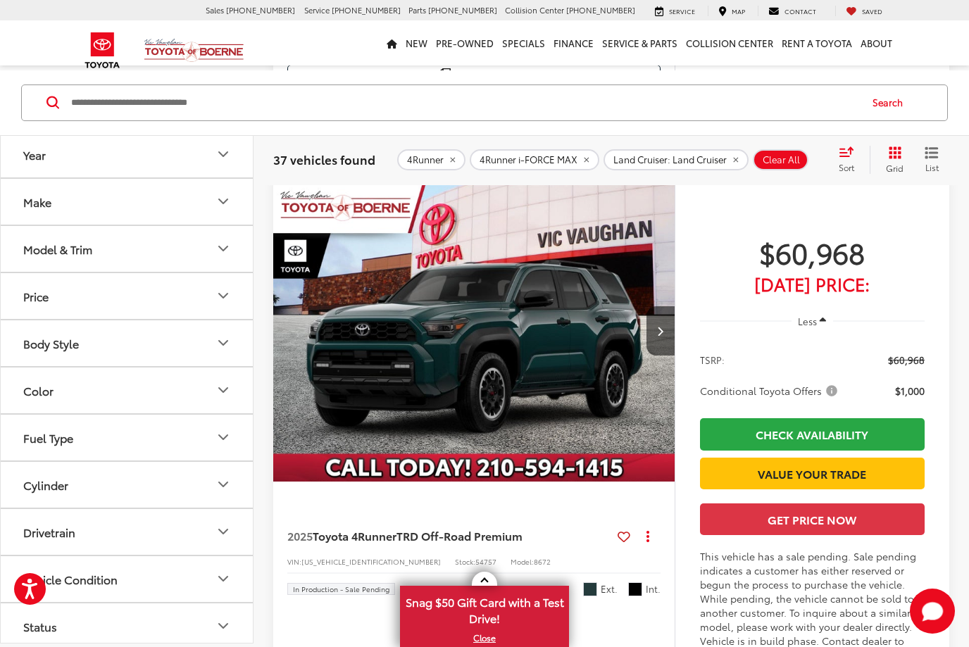
scroll to position [2926, 0]
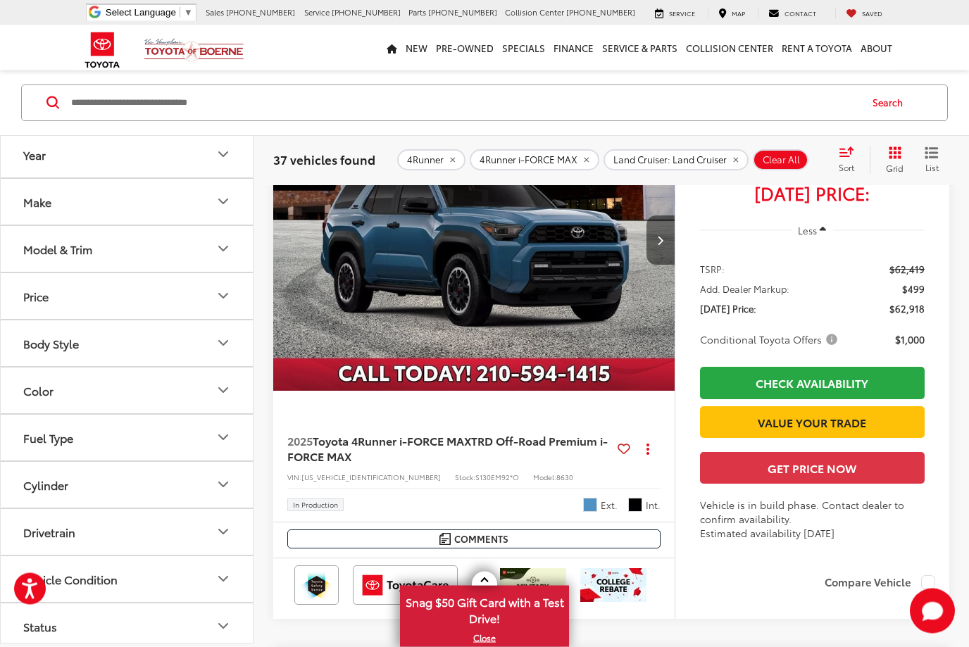
scroll to position [3572, 0]
click at [484, 392] on img "2025 Toyota 4Runner i-FORCE MAX TRD Off-Road Premium i-FORCE MAX 0" at bounding box center [475, 240] width 404 height 303
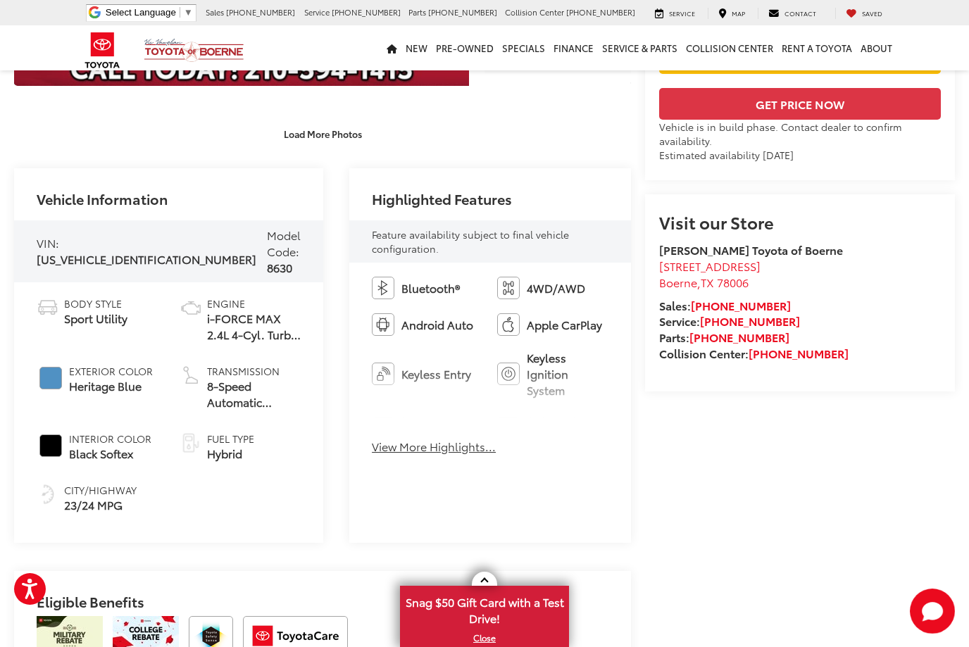
scroll to position [387, 0]
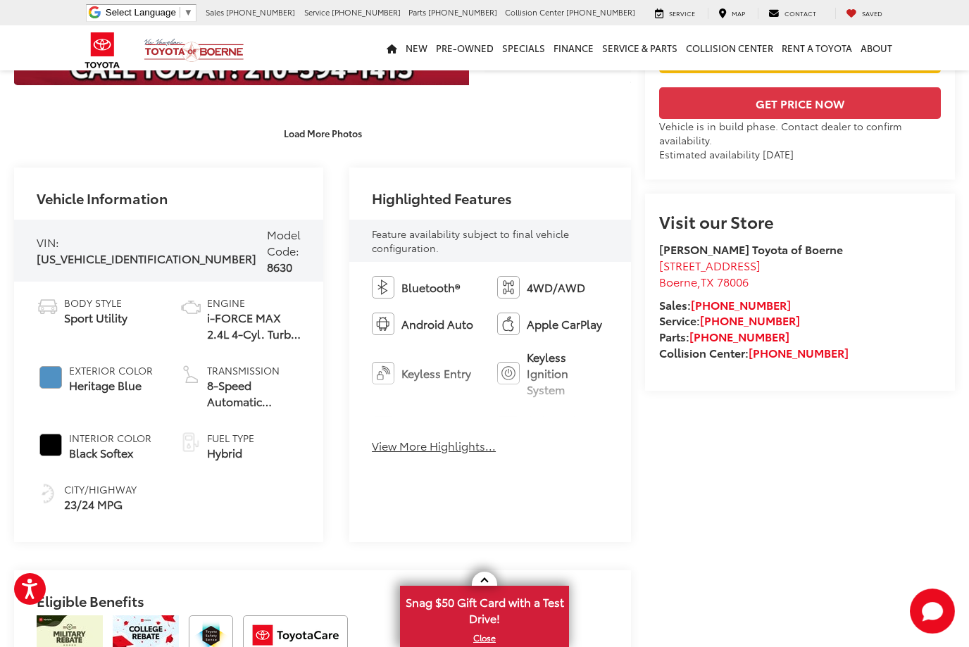
click at [430, 454] on button "View More Highlights..." at bounding box center [434, 446] width 124 height 16
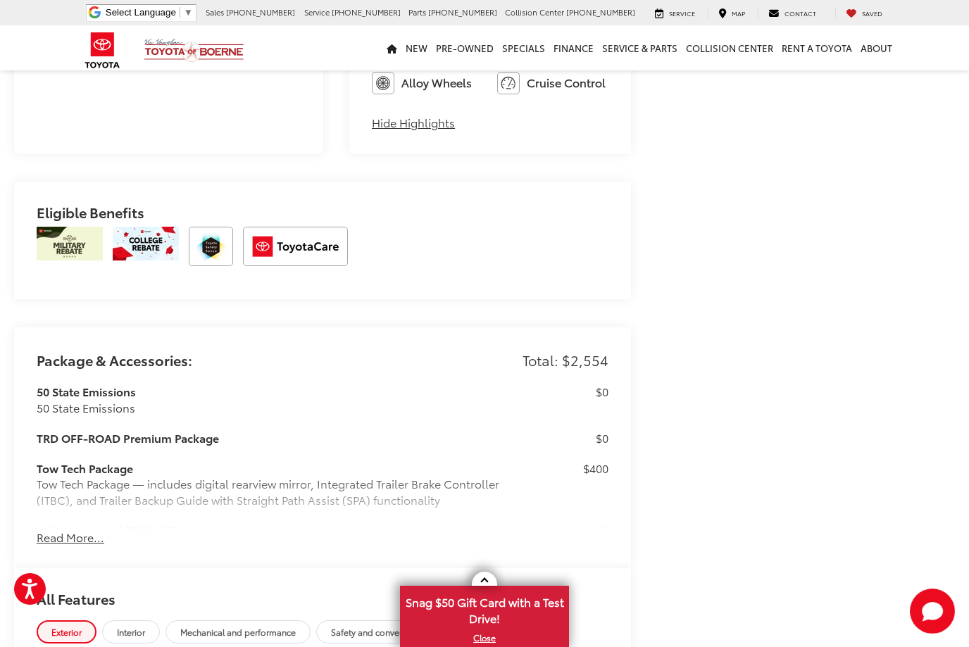
scroll to position [883, 0]
click at [74, 529] on button "Read More..." at bounding box center [71, 537] width 68 height 16
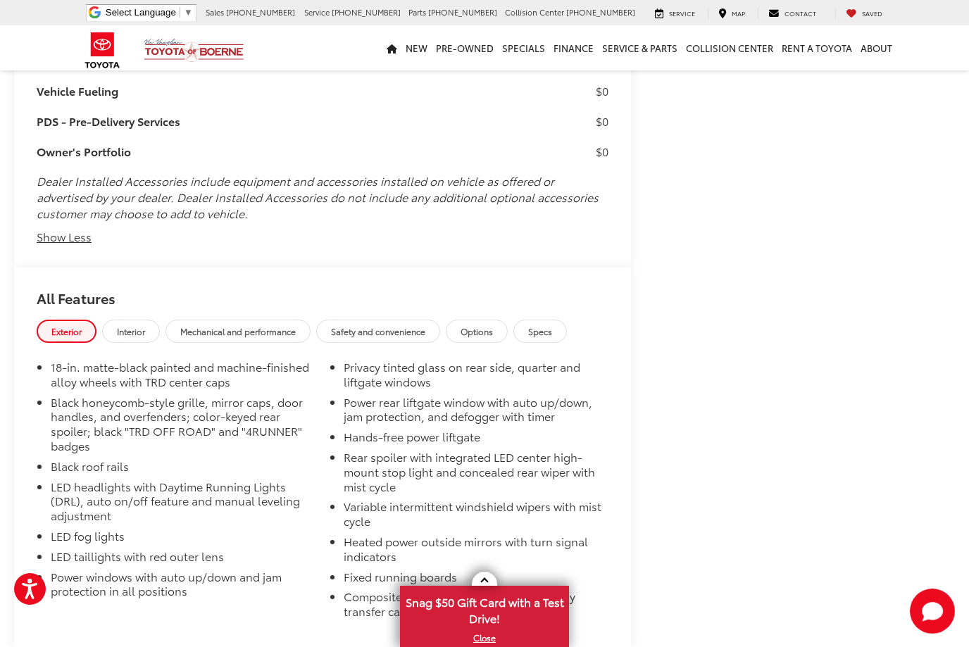
scroll to position [2230, 0]
click at [130, 324] on span "Interior" at bounding box center [131, 330] width 28 height 12
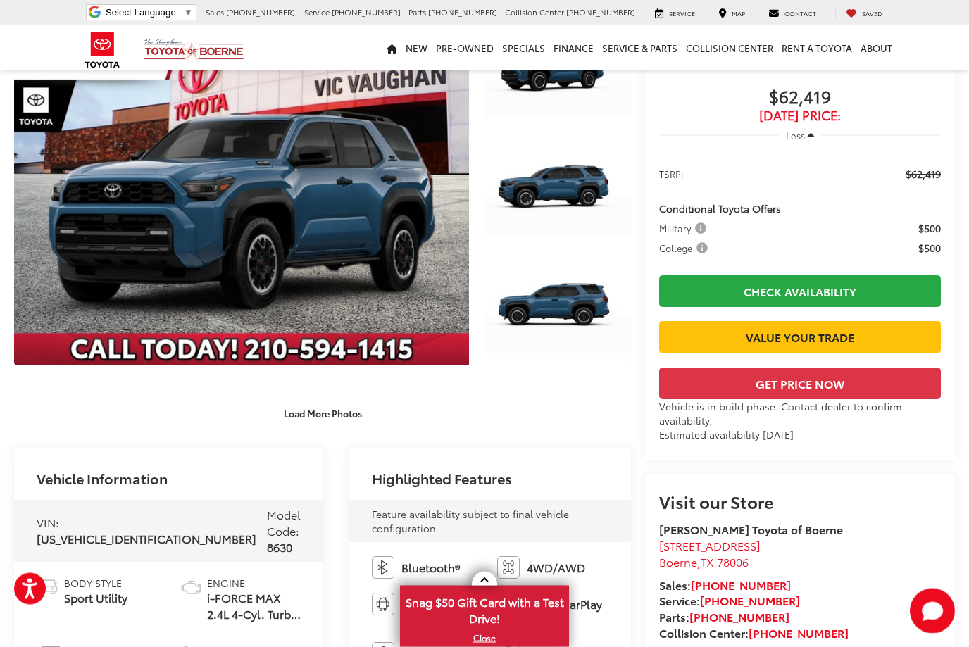
scroll to position [0, 0]
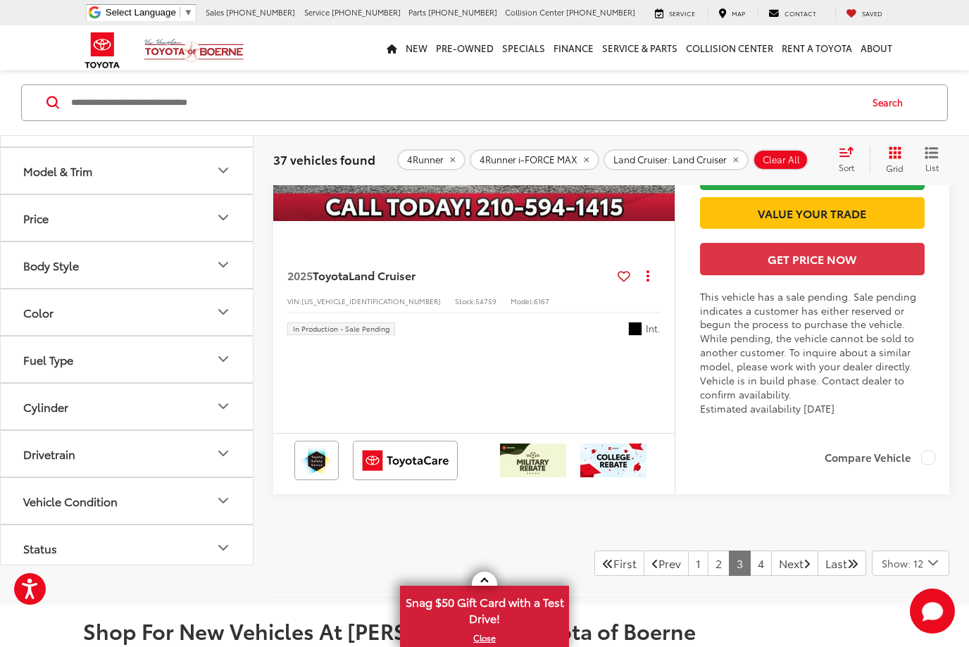
scroll to position [6485, 0]
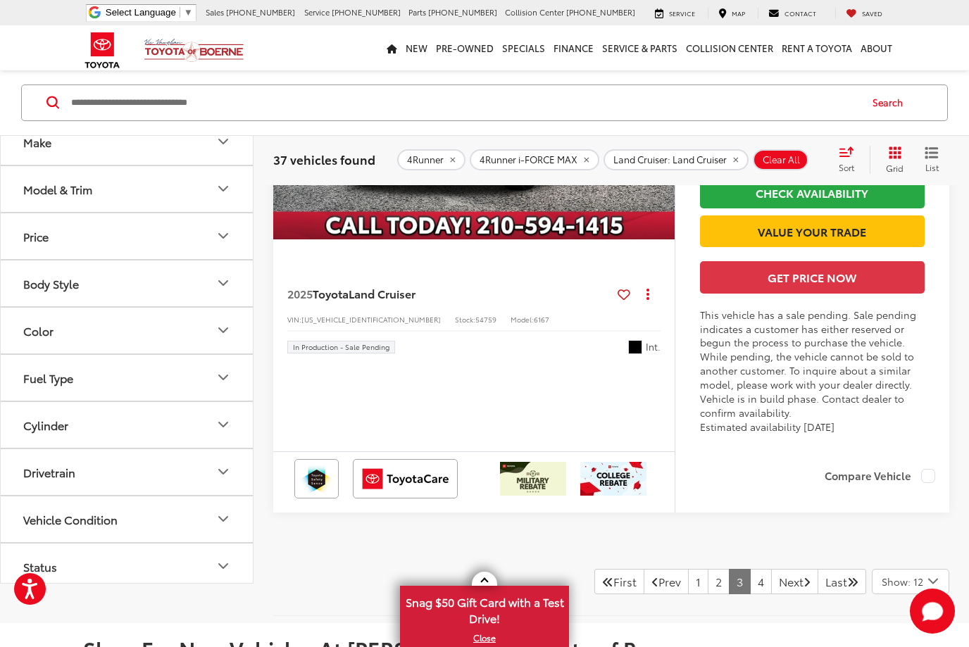
click at [503, 241] on img "2025 Toyota Land Cruiser Land Cruiser 0" at bounding box center [475, 89] width 404 height 303
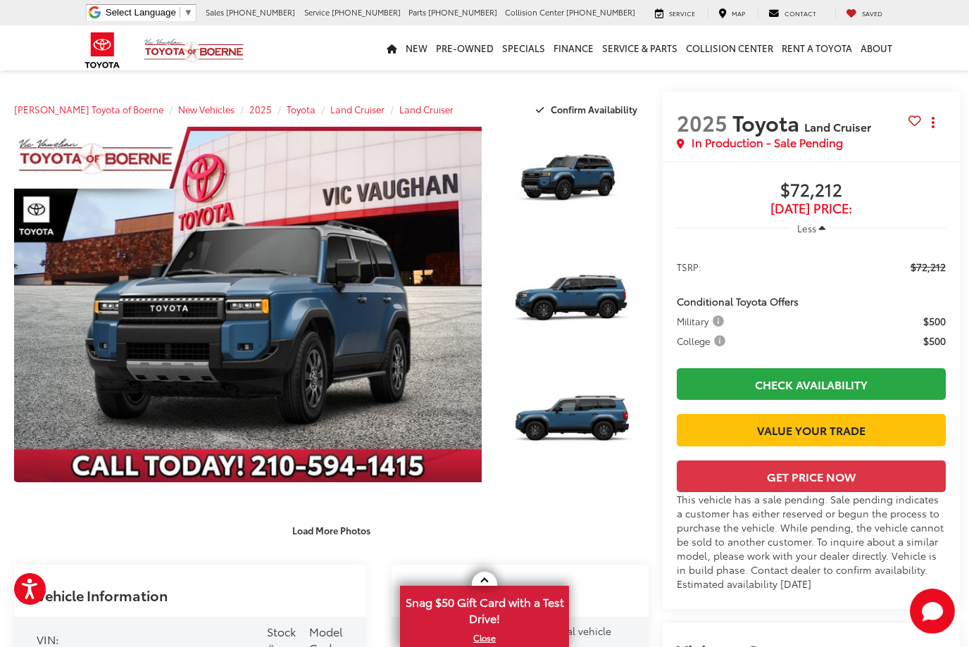
click at [530, 369] on link "Expand Photo 3" at bounding box center [572, 425] width 151 height 113
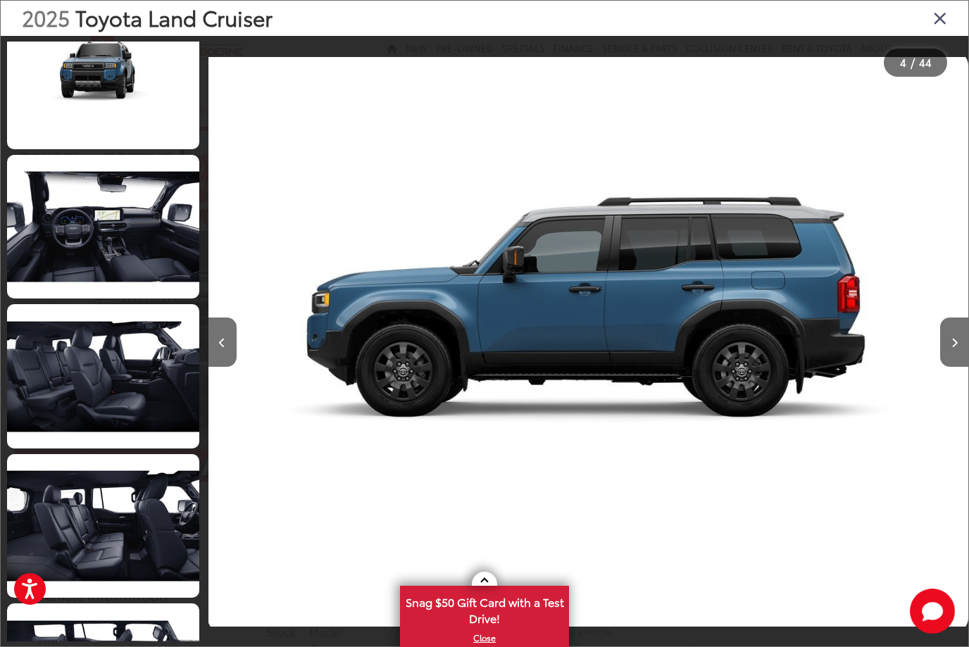
scroll to position [2593, 0]
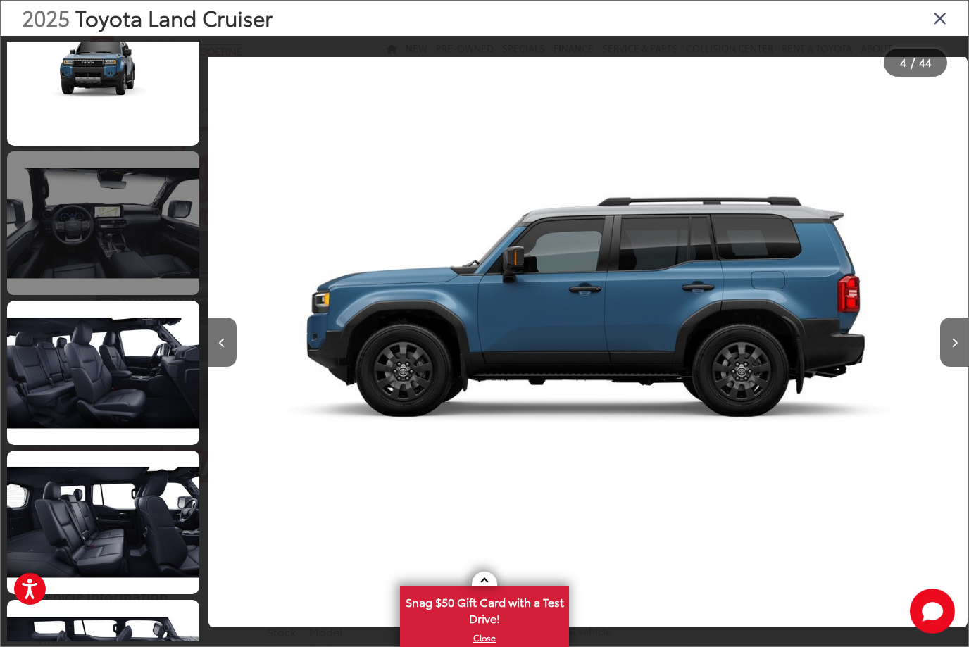
click at [131, 217] on link at bounding box center [103, 223] width 192 height 144
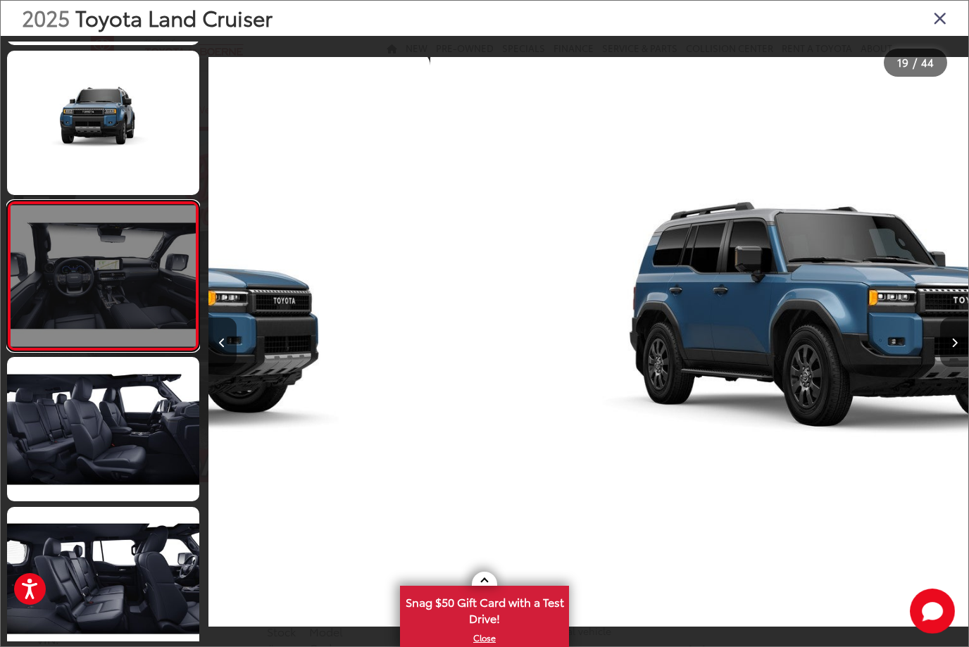
scroll to position [2512, 0]
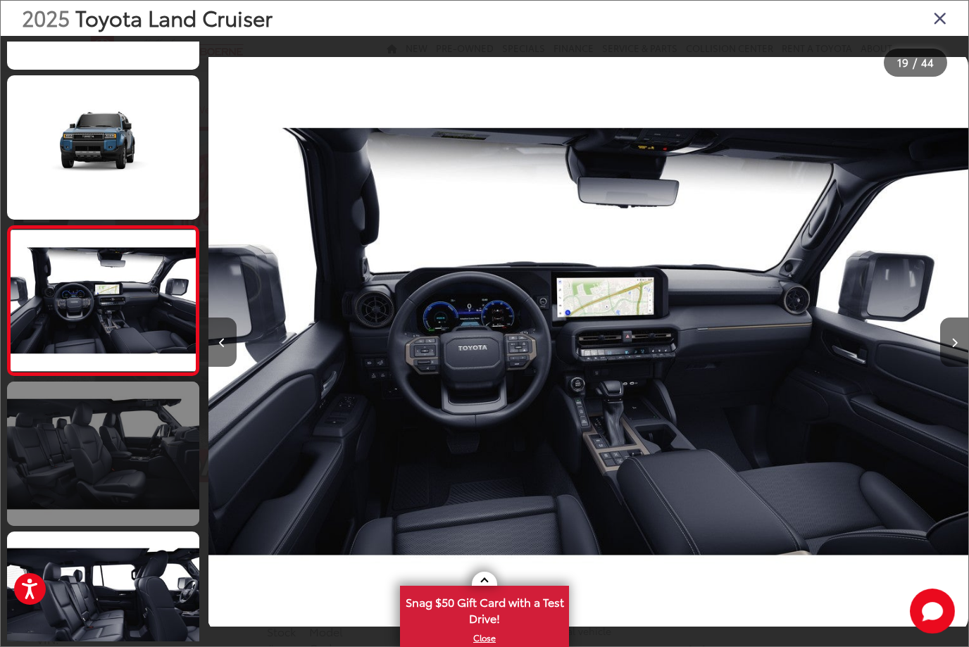
click at [154, 456] on link at bounding box center [103, 454] width 192 height 144
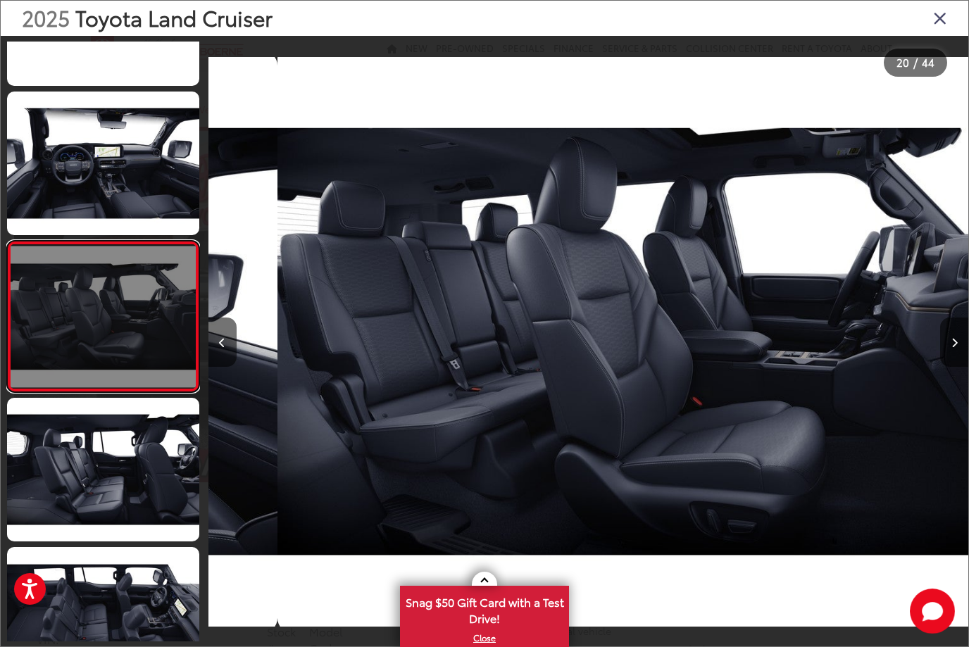
scroll to position [0, 14440]
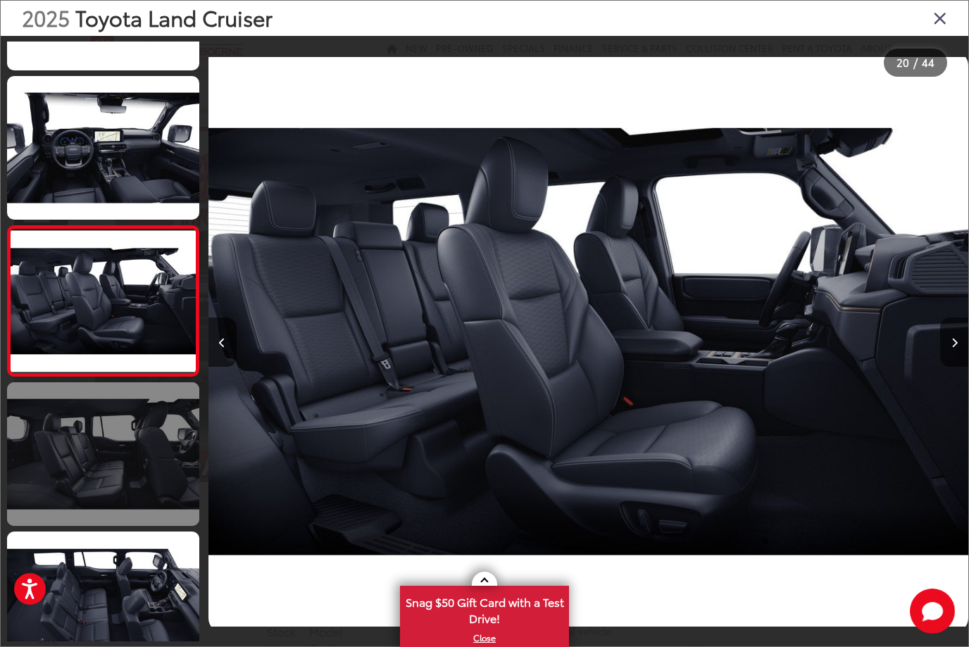
click at [154, 456] on link at bounding box center [103, 454] width 192 height 144
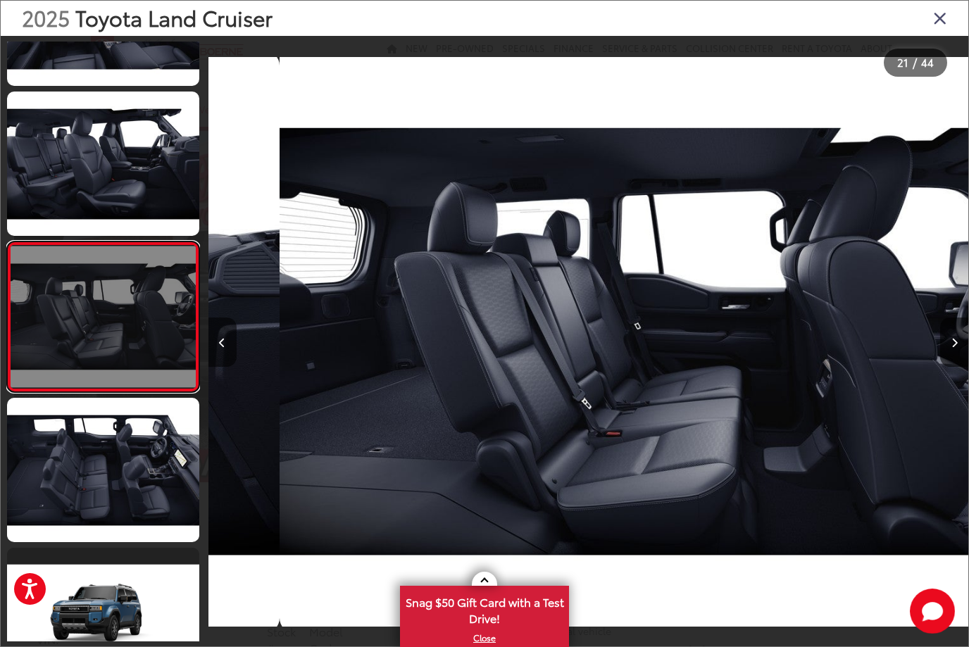
scroll to position [0, 15200]
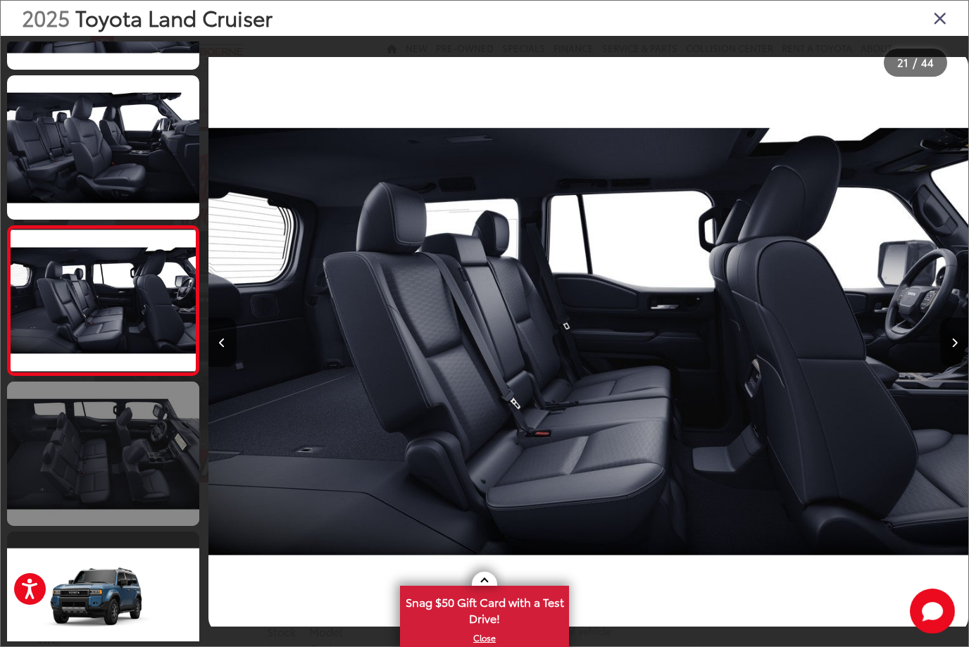
click at [154, 455] on link at bounding box center [103, 454] width 192 height 144
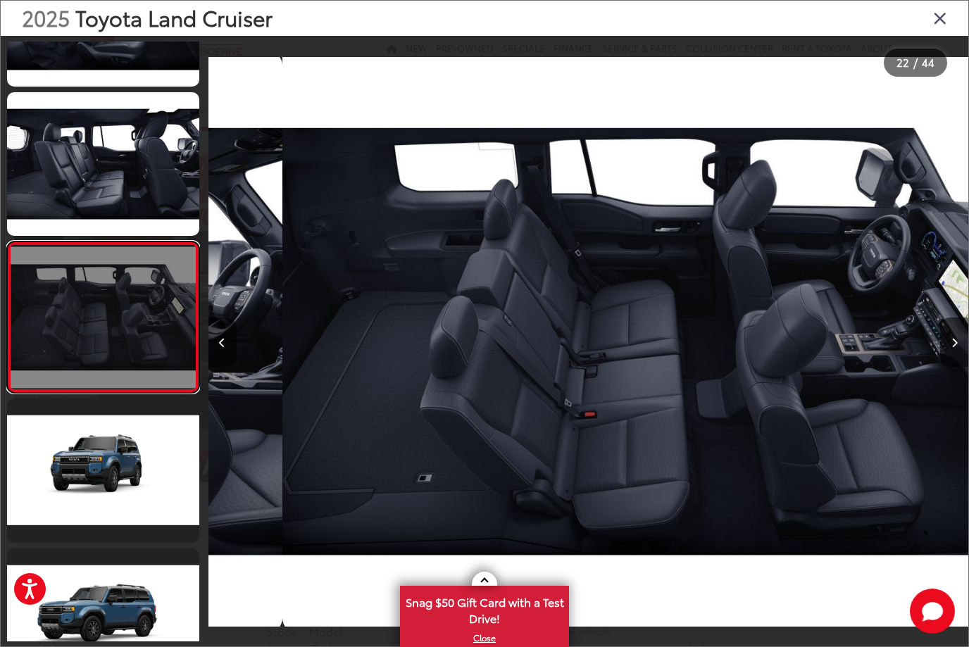
scroll to position [0, 15960]
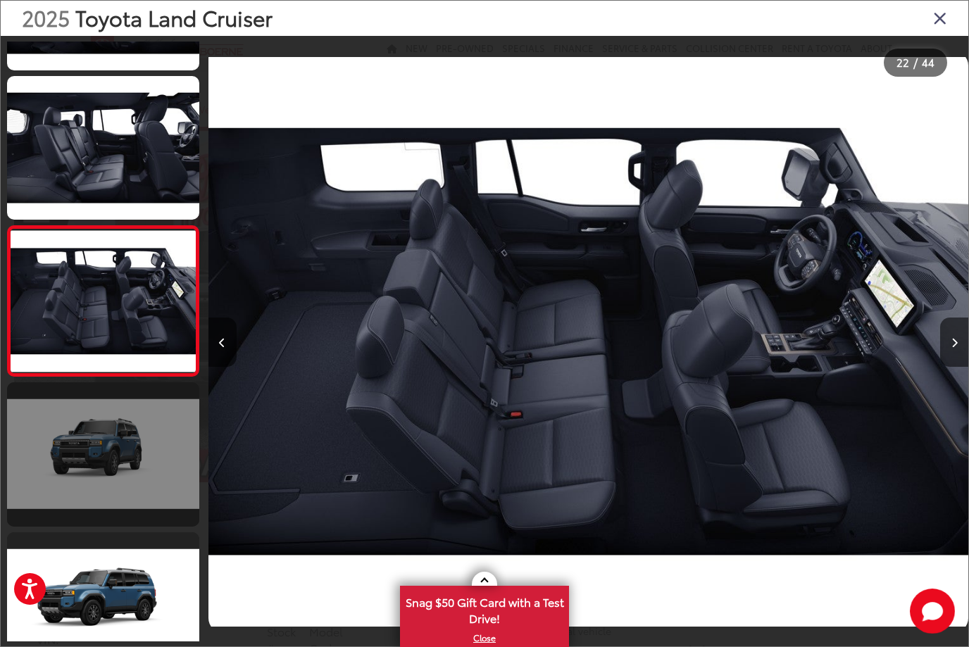
click at [154, 455] on link at bounding box center [103, 454] width 192 height 144
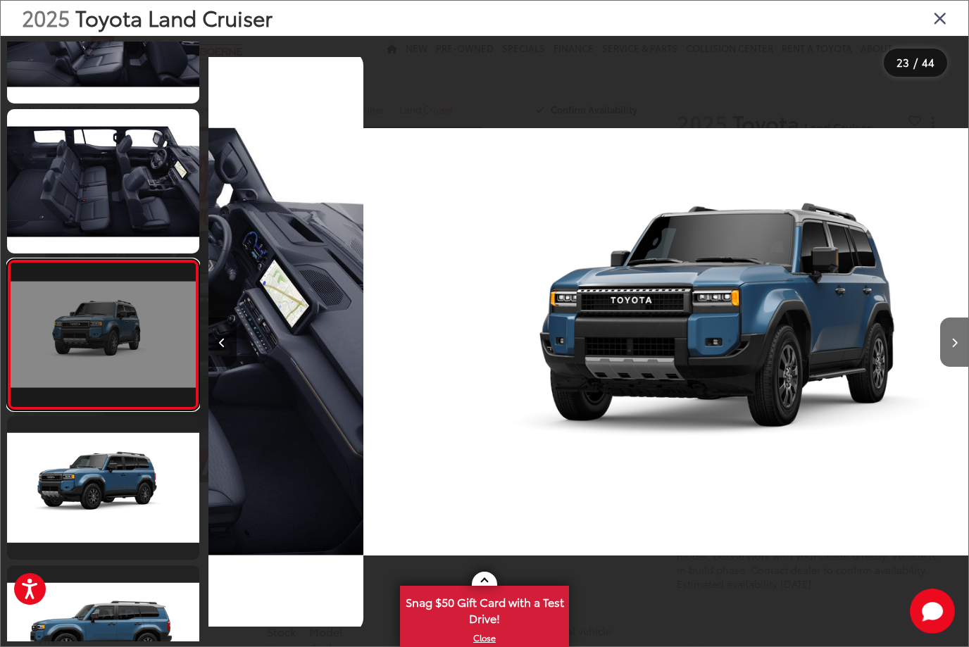
scroll to position [3111, 0]
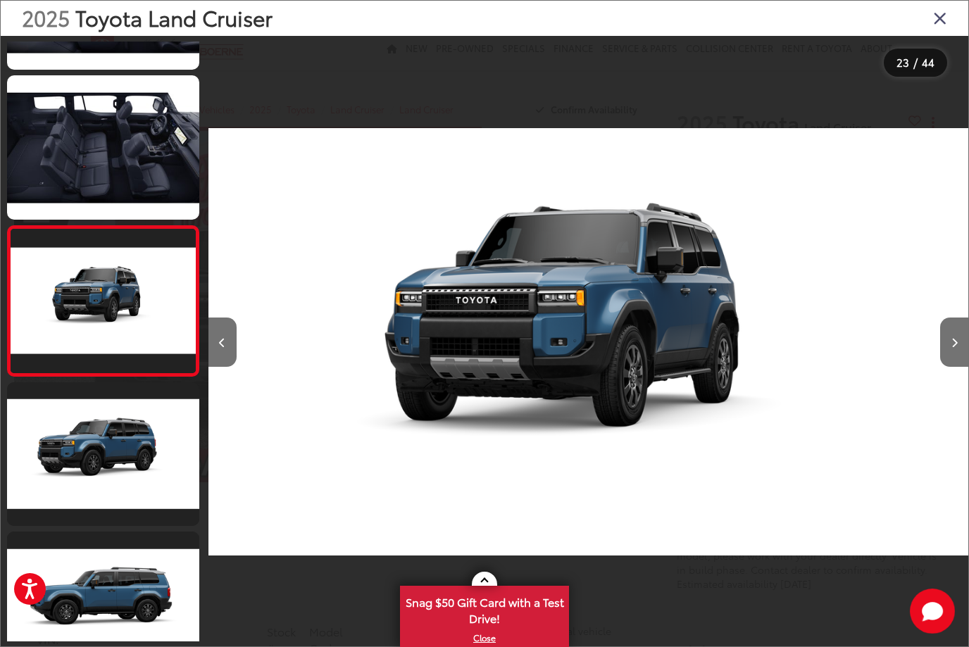
click at [942, 20] on icon "Close gallery" at bounding box center [940, 17] width 14 height 18
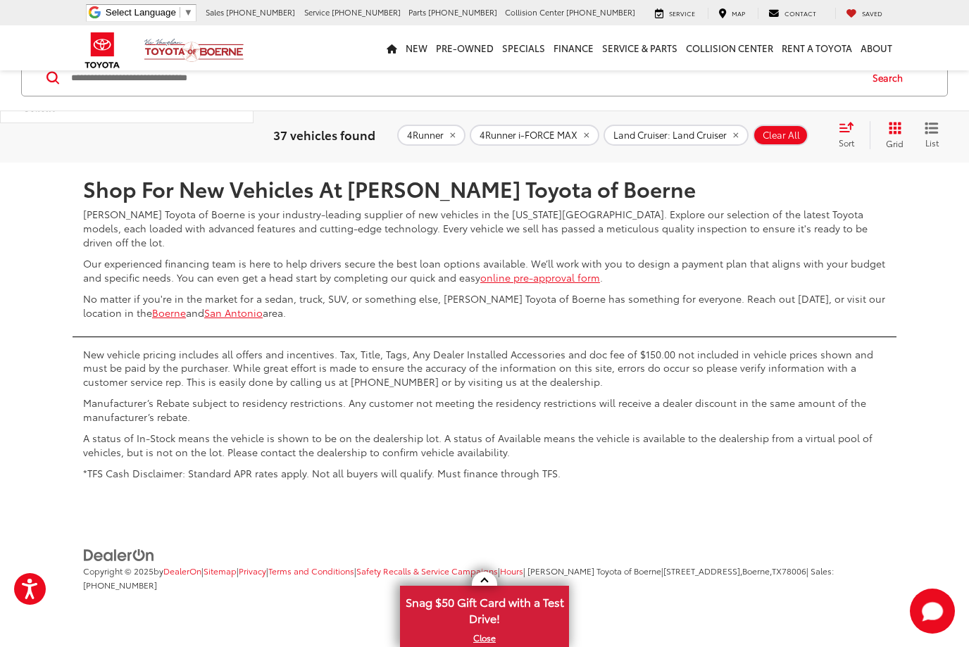
click at [784, 134] on link "Next" at bounding box center [794, 120] width 47 height 25
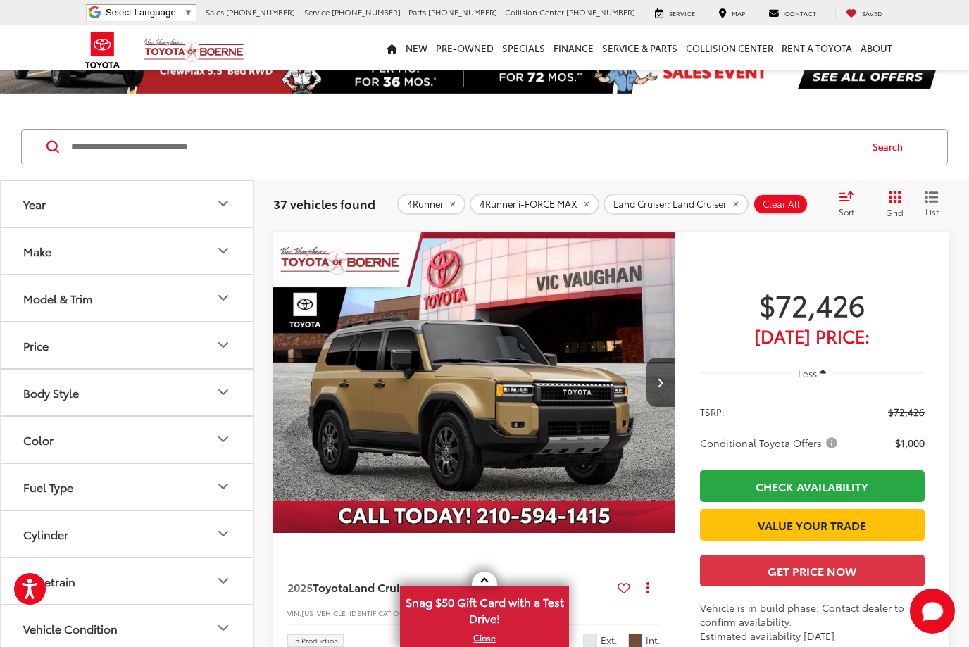
scroll to position [89, 0]
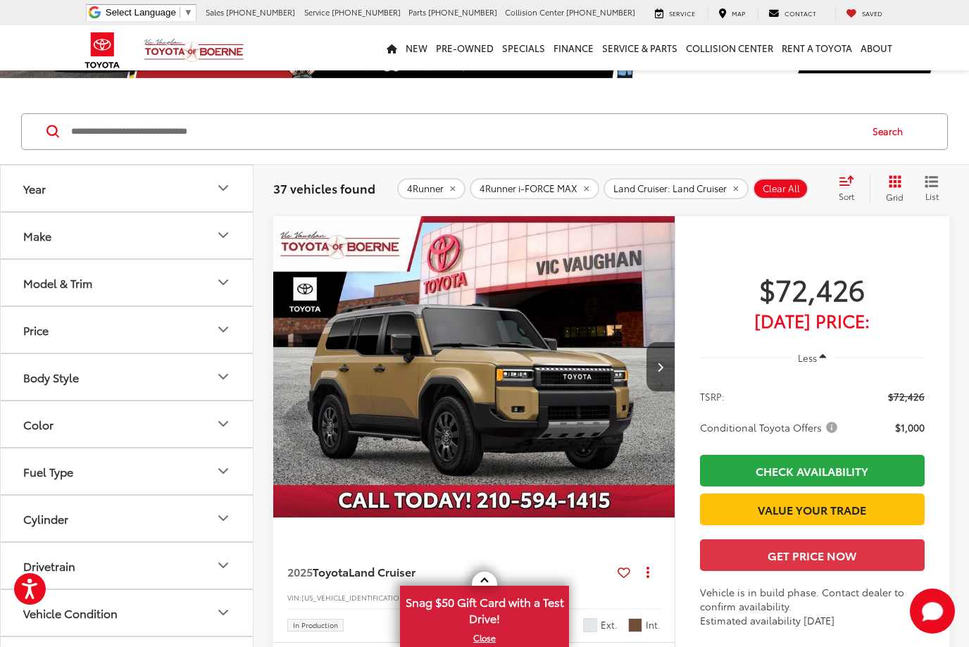
click at [522, 330] on img "2025 Toyota Land Cruiser Land Cruiser 0" at bounding box center [475, 367] width 404 height 303
